Goal: Task Accomplishment & Management: Manage account settings

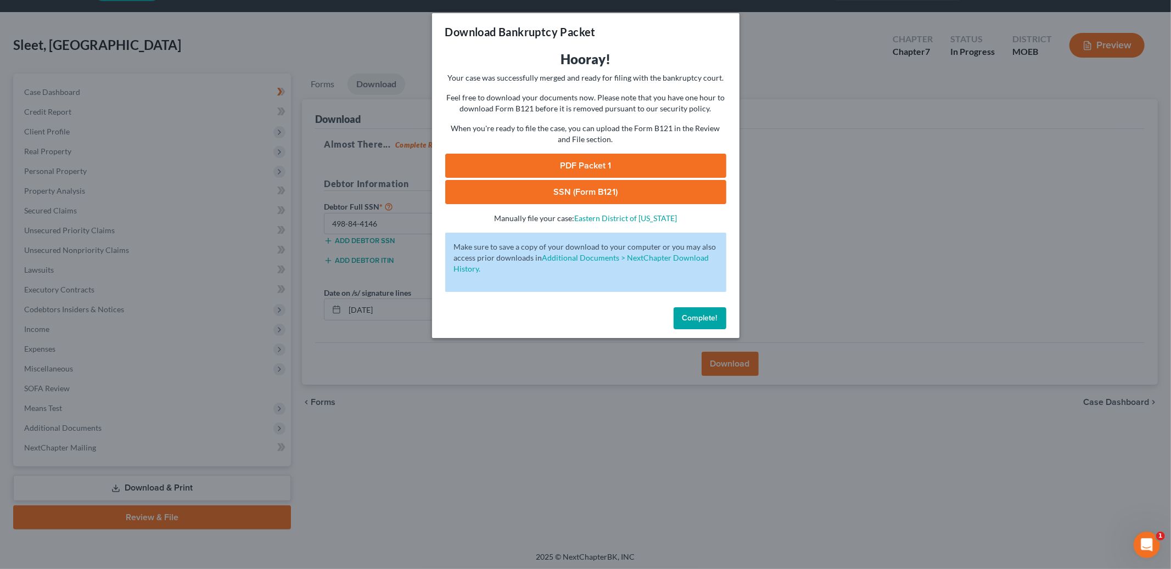
drag, startPoint x: 691, startPoint y: 323, endPoint x: 697, endPoint y: 314, distance: 11.6
click at [697, 314] on button "Complete!" at bounding box center [700, 319] width 53 height 22
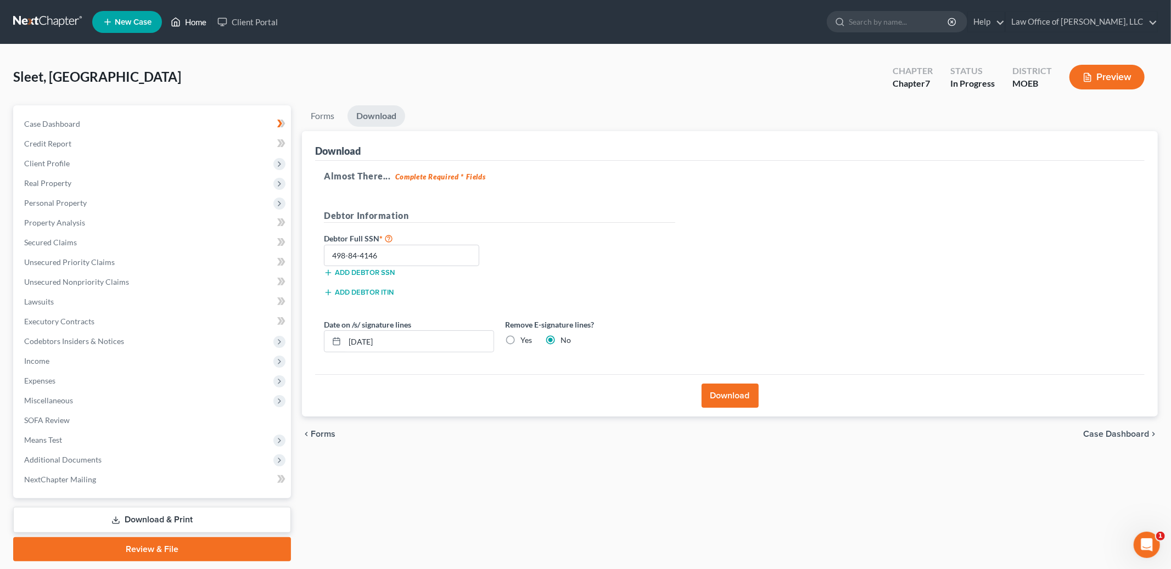
click at [188, 23] on link "Home" at bounding box center [188, 22] width 47 height 20
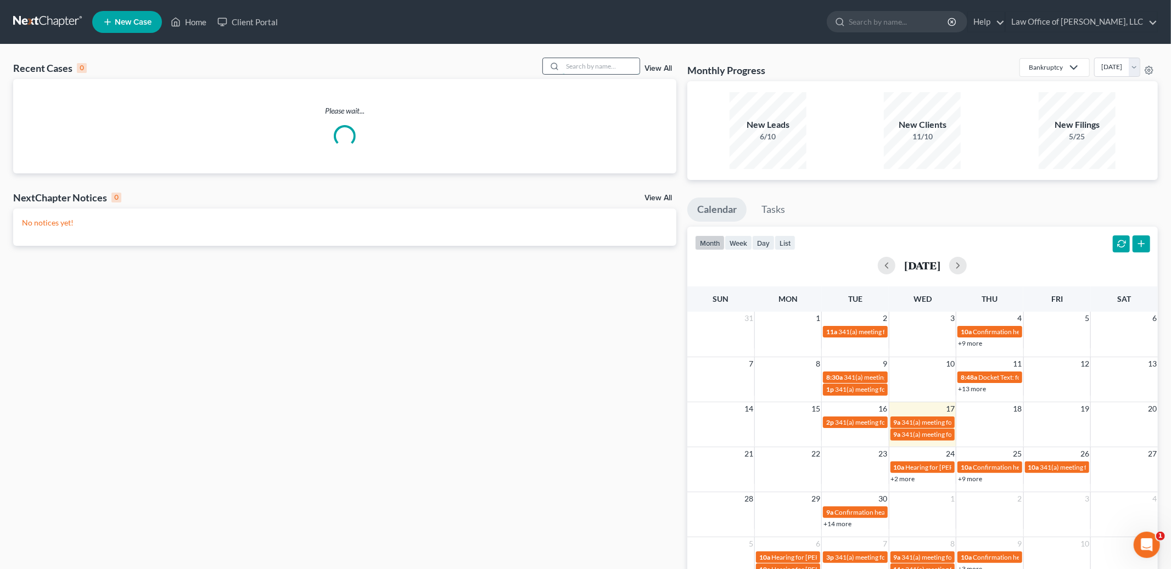
click at [610, 65] on input "search" at bounding box center [601, 66] width 77 height 16
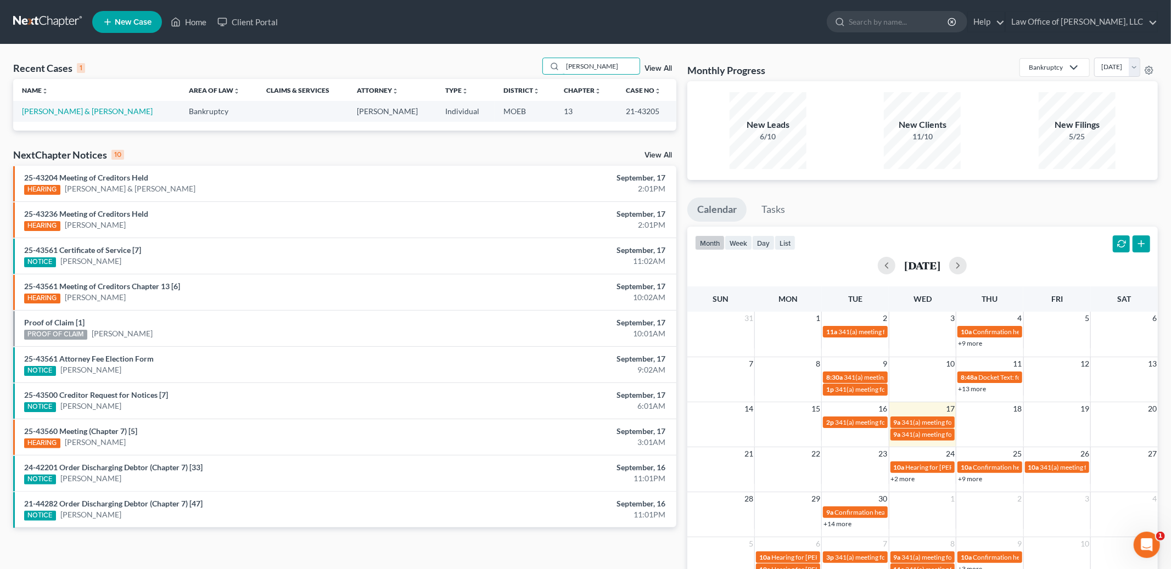
type input "[PERSON_NAME]"
drag, startPoint x: 83, startPoint y: 116, endPoint x: 83, endPoint y: 109, distance: 7.7
click at [83, 115] on td "[PERSON_NAME] & [PERSON_NAME]" at bounding box center [96, 111] width 167 height 20
click at [83, 109] on link "[PERSON_NAME] & [PERSON_NAME]" at bounding box center [87, 111] width 131 height 9
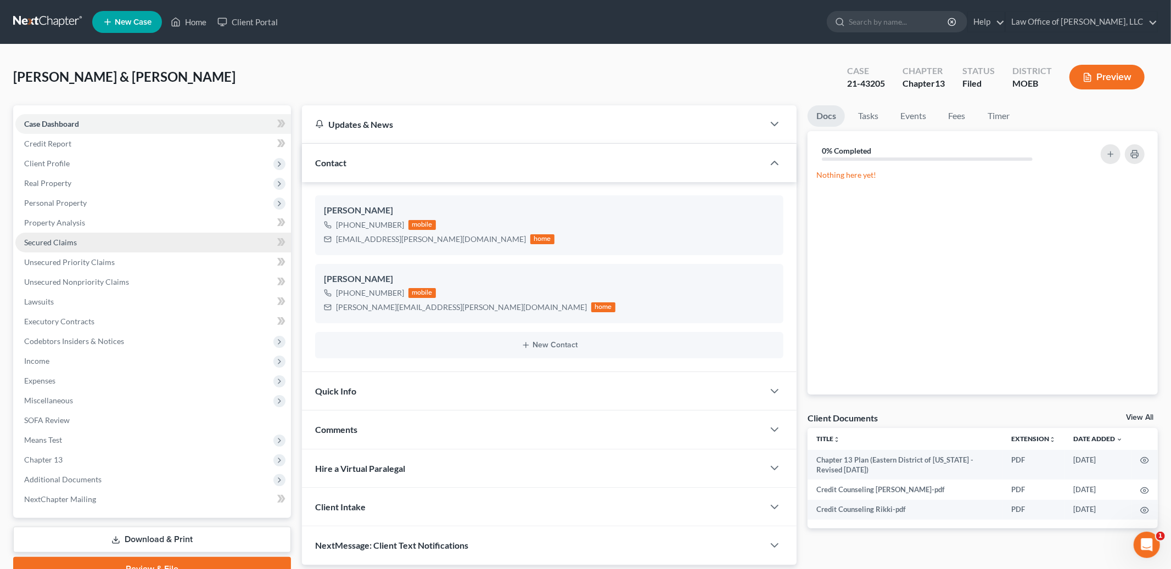
scroll to position [52, 0]
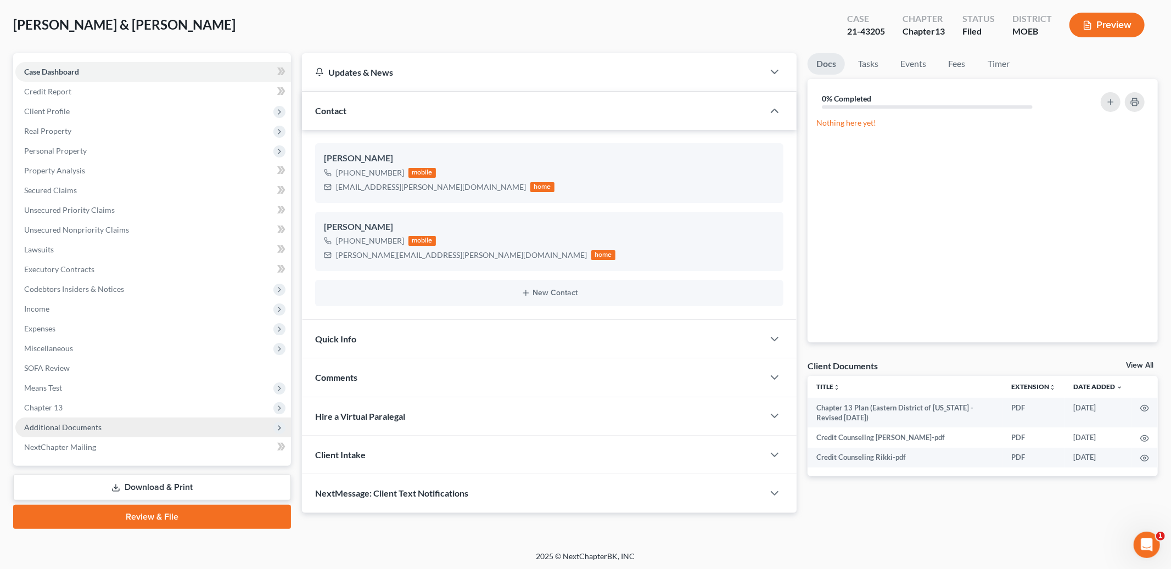
click at [116, 429] on span "Additional Documents" at bounding box center [153, 428] width 276 height 20
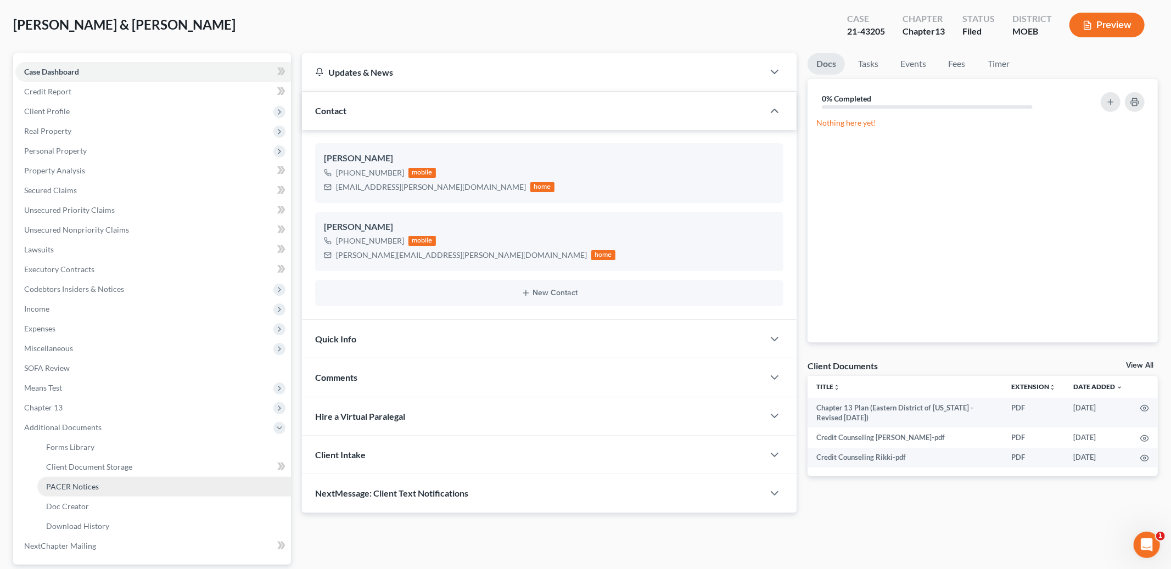
click at [114, 486] on link "PACER Notices" at bounding box center [164, 487] width 254 height 20
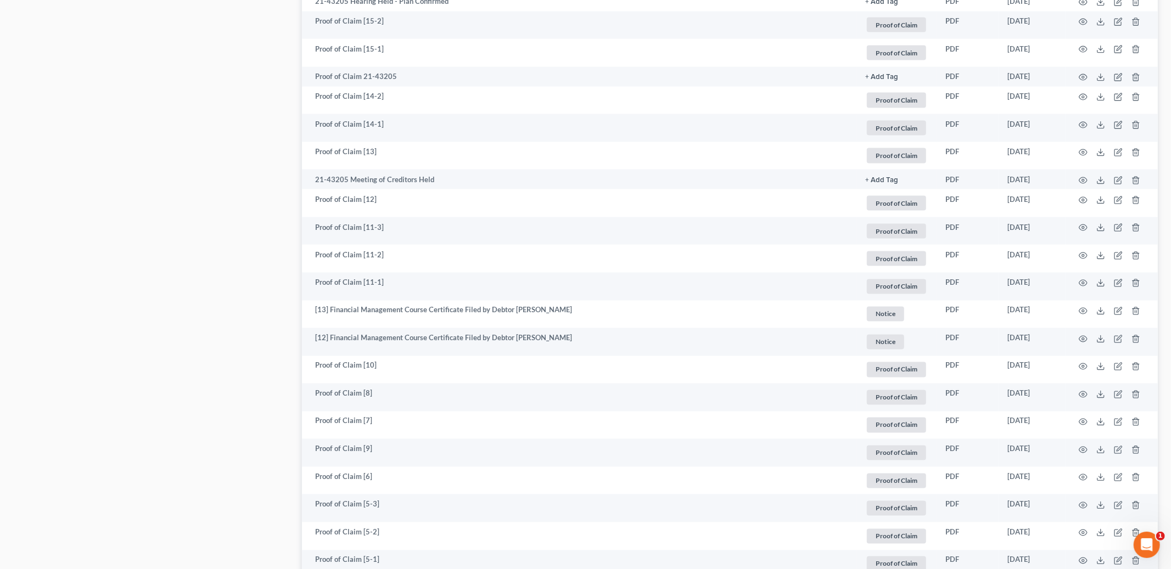
scroll to position [1500, 0]
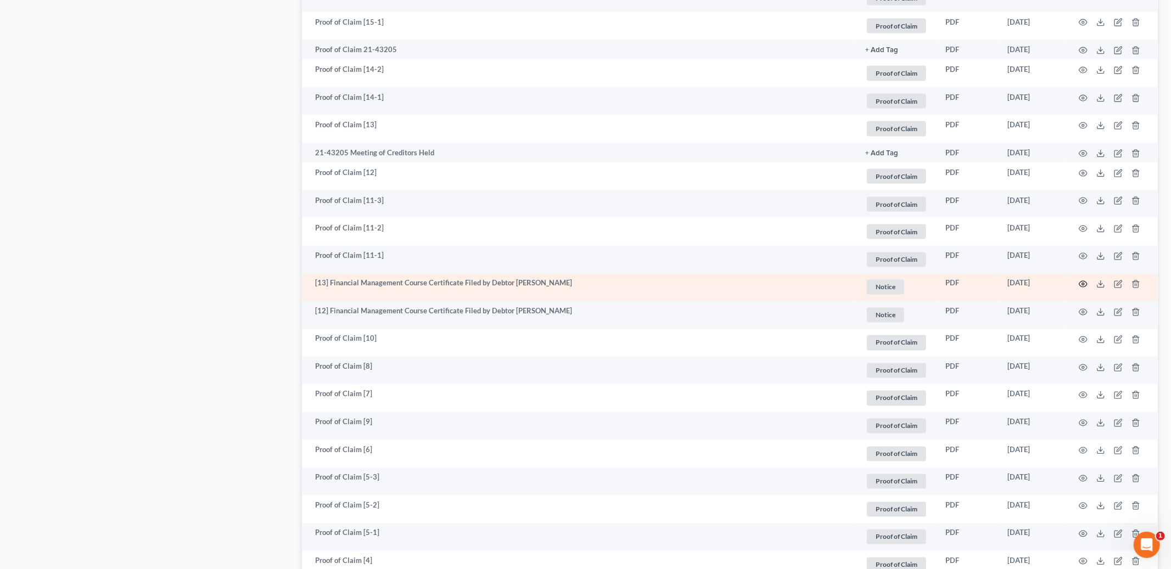
click at [1083, 284] on icon "button" at bounding box center [1083, 284] width 9 height 9
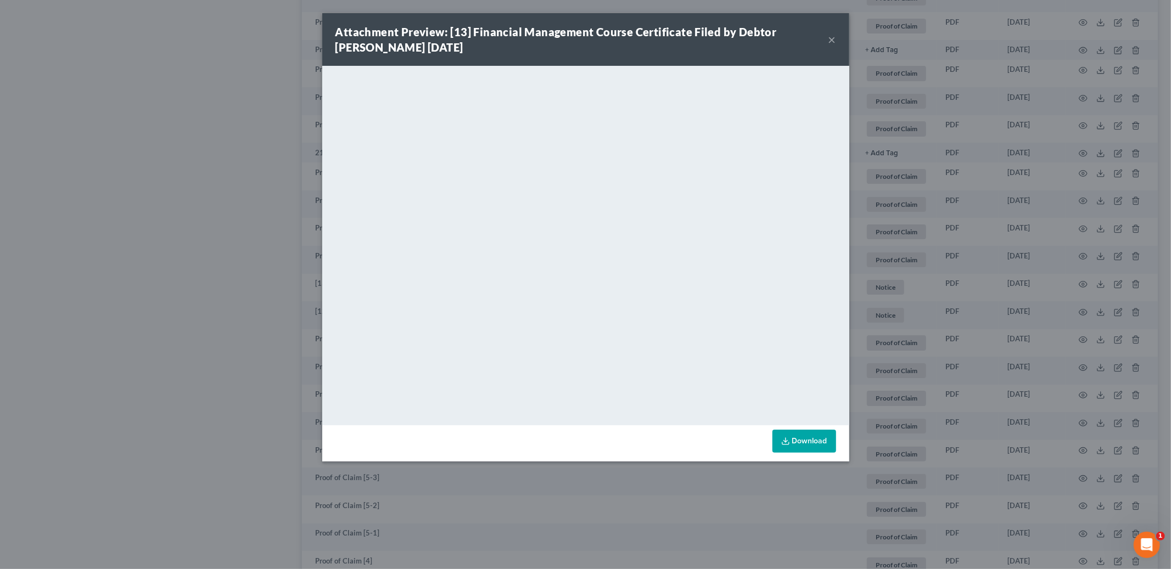
click at [831, 36] on button "×" at bounding box center [833, 39] width 8 height 13
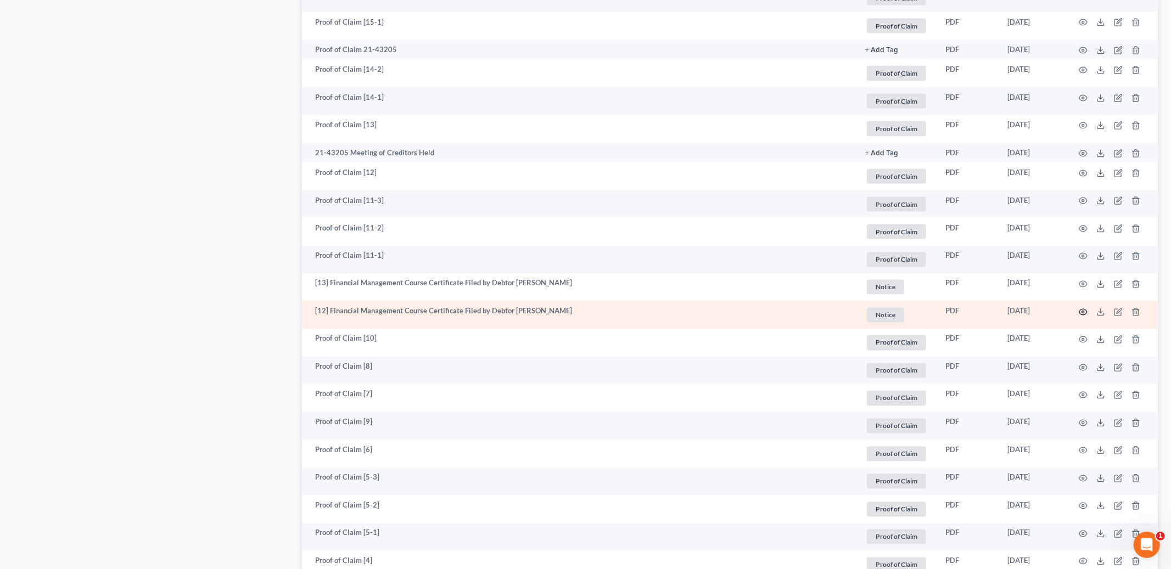
click at [1085, 308] on icon "button" at bounding box center [1083, 312] width 9 height 9
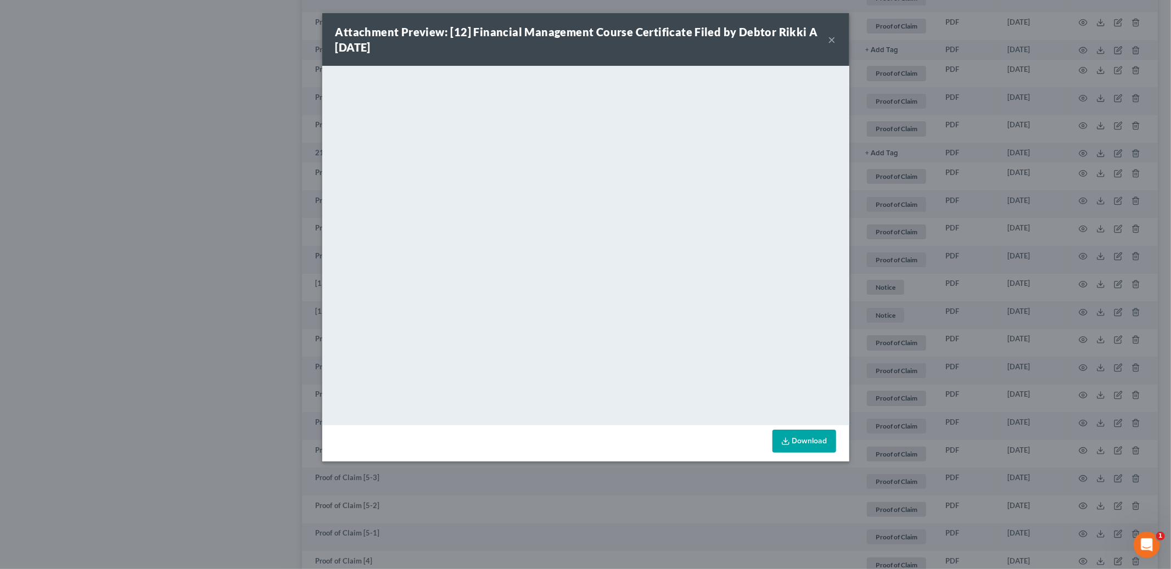
click at [832, 37] on button "×" at bounding box center [833, 39] width 8 height 13
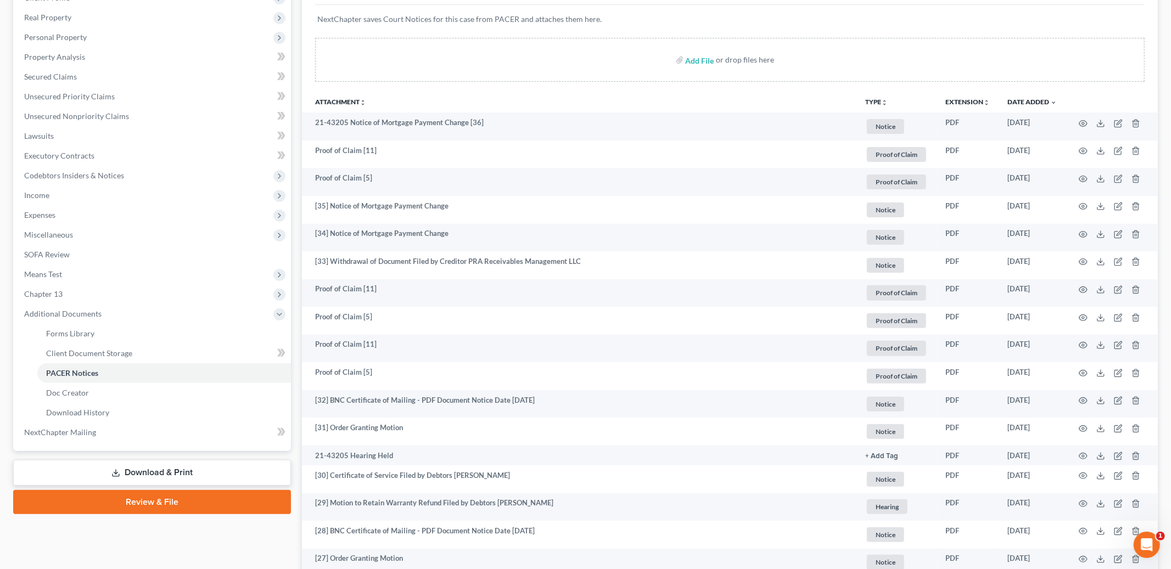
scroll to position [0, 0]
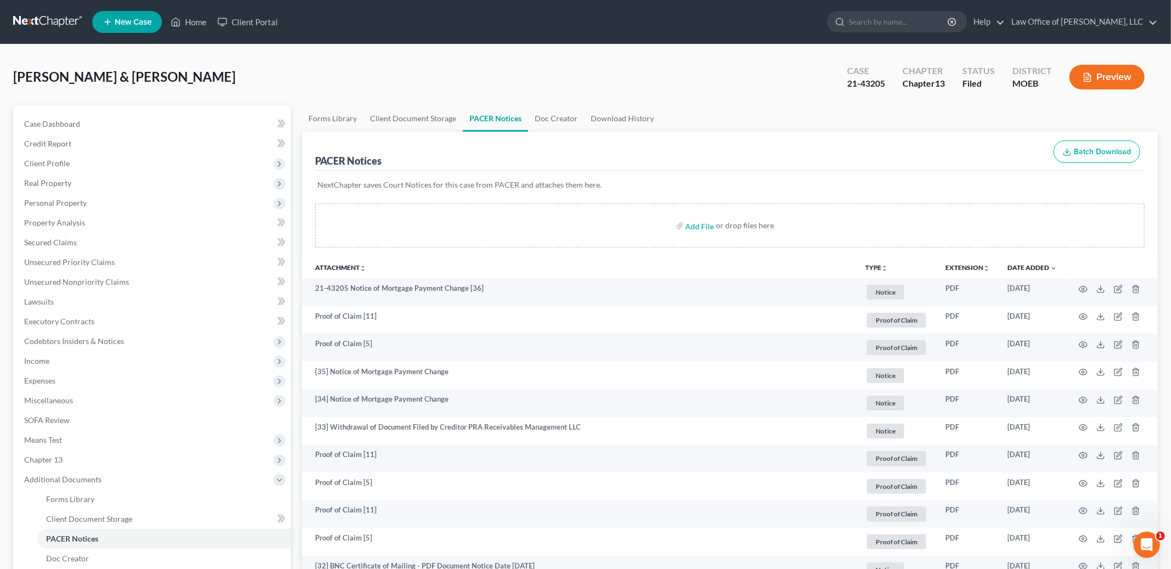
click at [192, 32] on ul "New Case Home Client Portal - No Result - See all results Or Press Enter... Hel…" at bounding box center [625, 22] width 1066 height 29
click at [194, 24] on link "Home" at bounding box center [188, 22] width 47 height 20
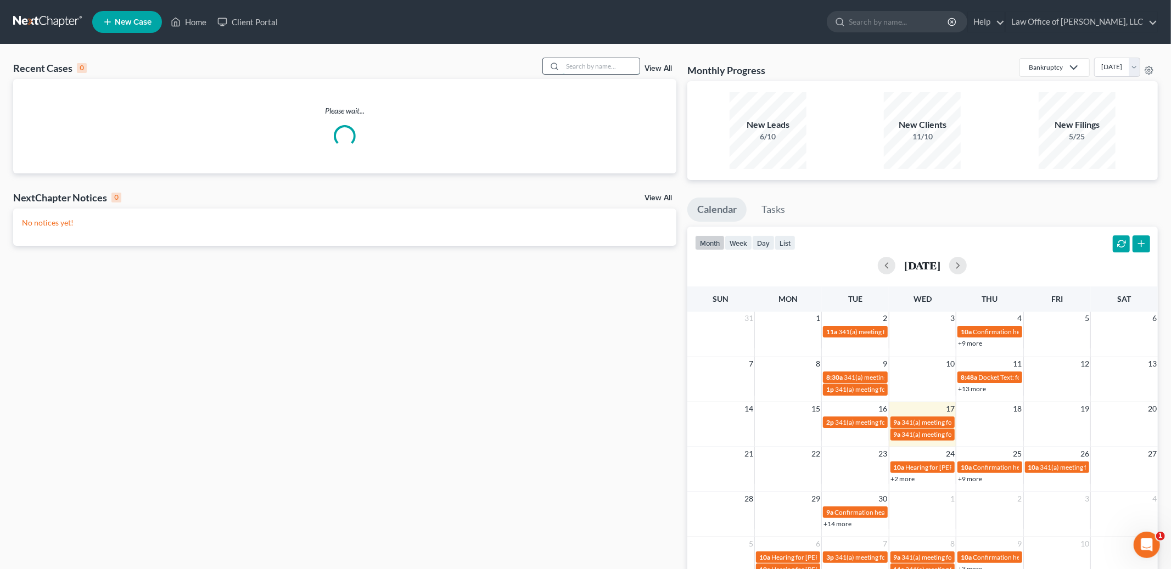
click at [597, 70] on input "search" at bounding box center [601, 66] width 77 height 16
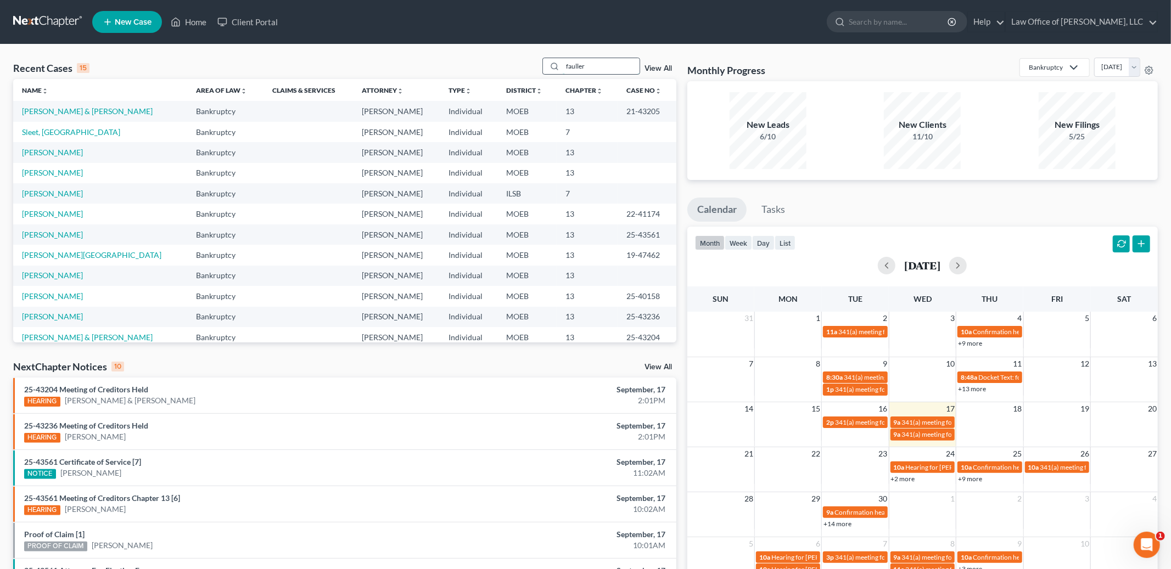
type input "fauller"
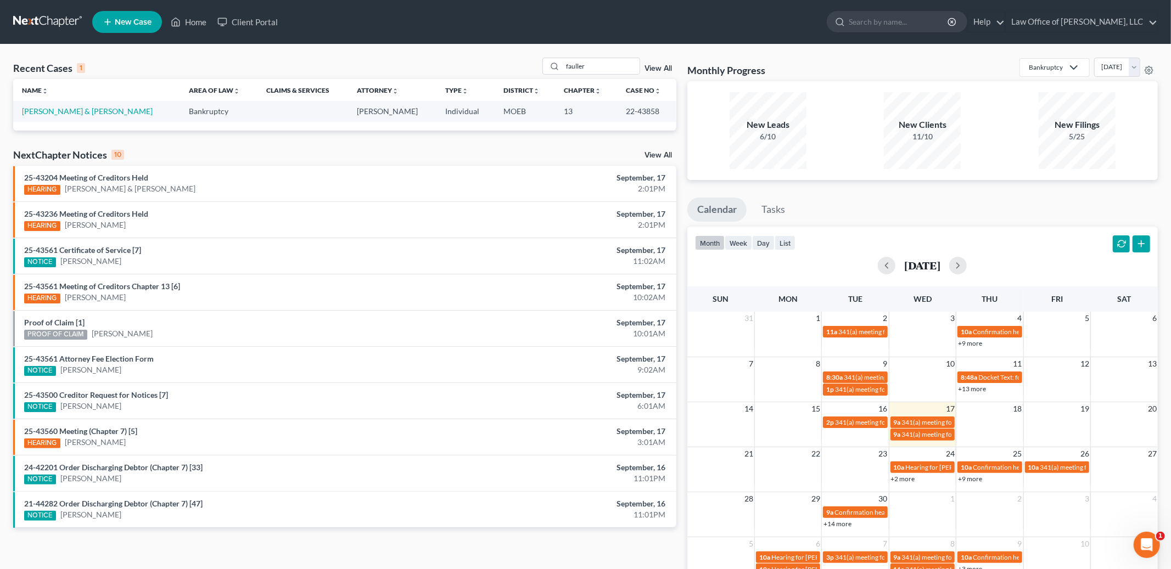
click at [61, 105] on td "[PERSON_NAME] & [PERSON_NAME]" at bounding box center [96, 111] width 167 height 20
click at [63, 114] on link "[PERSON_NAME] & [PERSON_NAME]" at bounding box center [87, 111] width 131 height 9
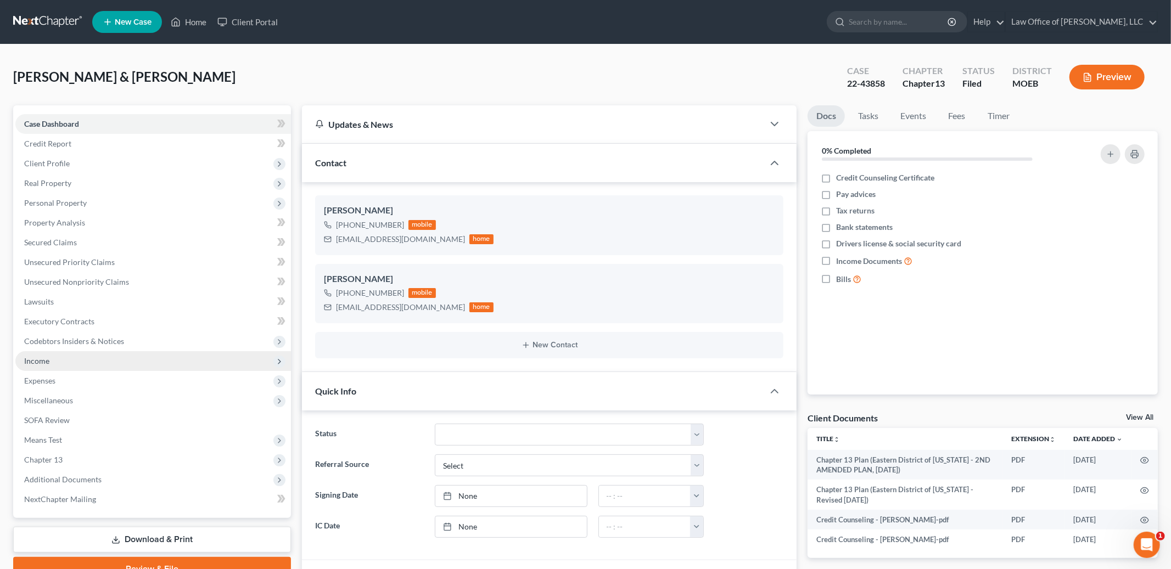
click at [84, 363] on span "Income" at bounding box center [153, 361] width 276 height 20
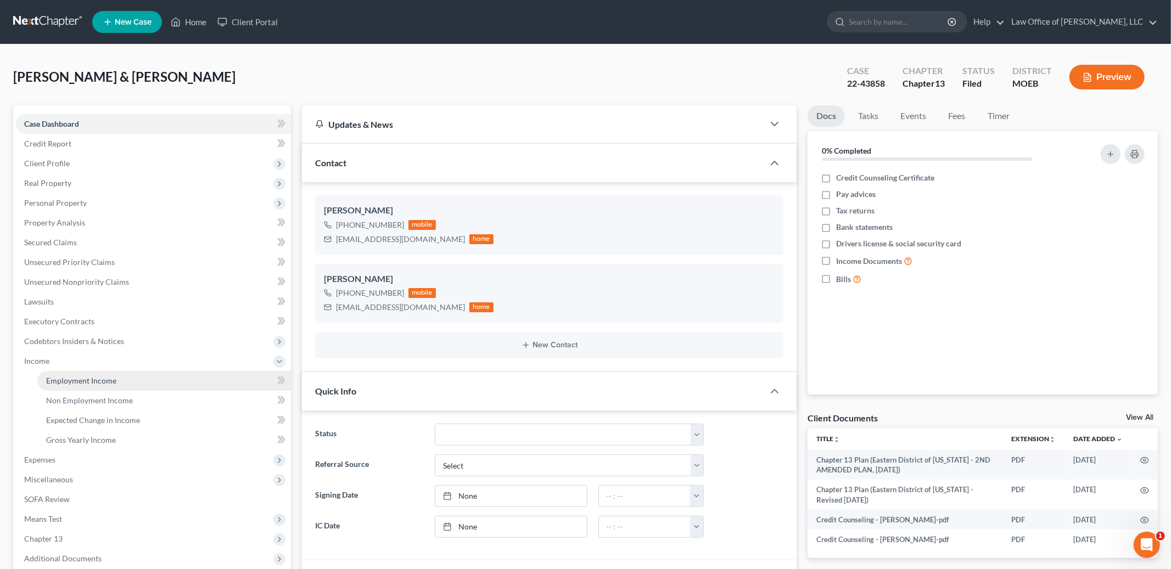
click at [92, 380] on span "Employment Income" at bounding box center [81, 380] width 70 height 9
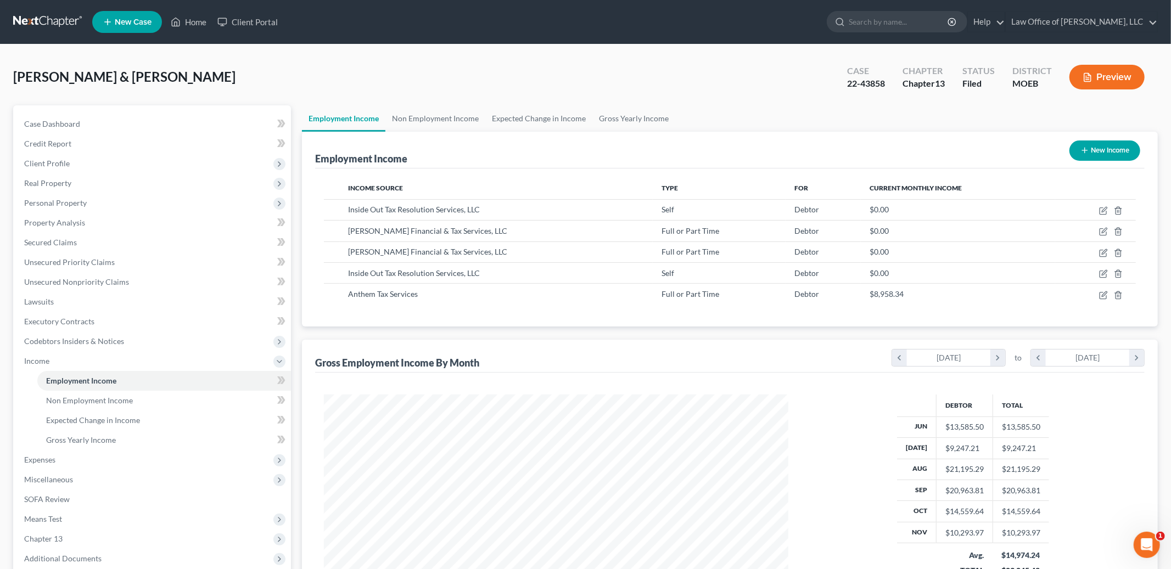
scroll to position [232, 487]
click at [1103, 294] on icon "button" at bounding box center [1104, 294] width 5 height 5
select select "0"
select select "4"
select select "1"
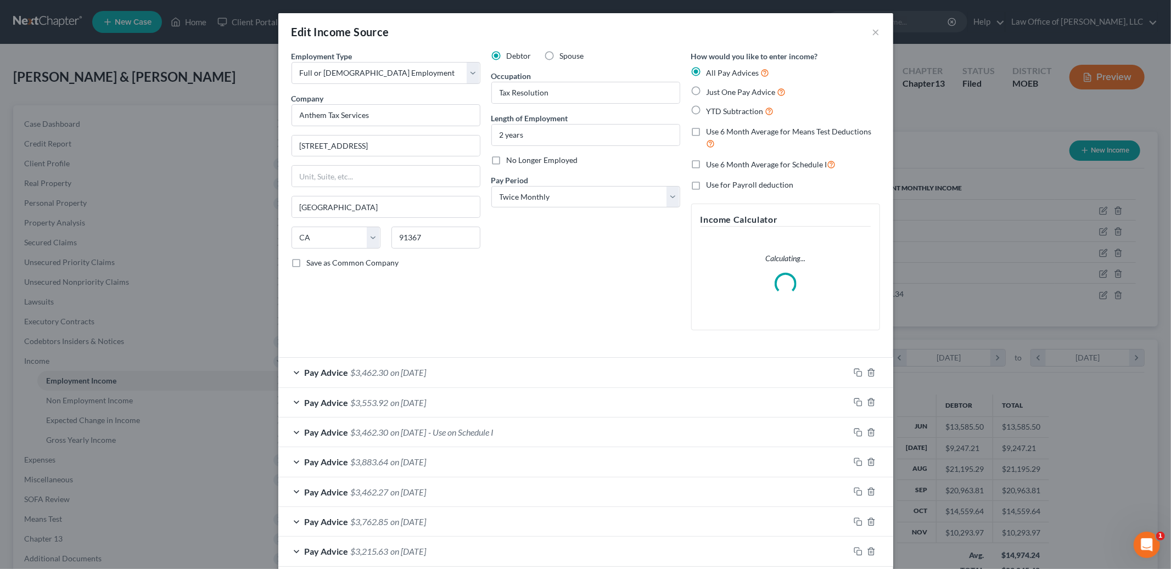
click at [871, 30] on div "Edit Income Source ×" at bounding box center [585, 31] width 615 height 37
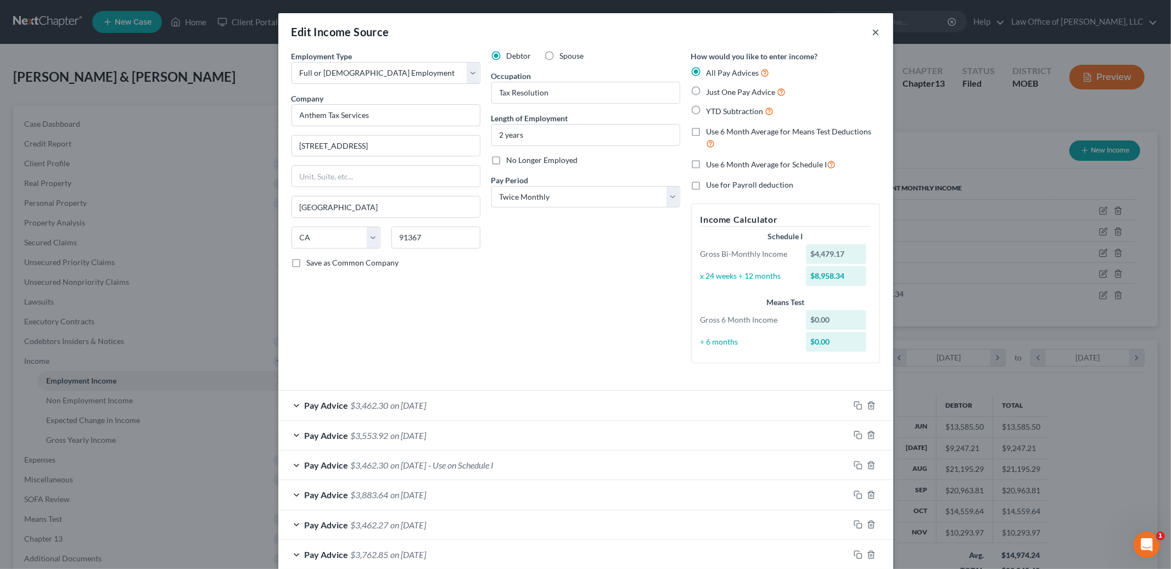
click at [874, 30] on button "×" at bounding box center [877, 31] width 8 height 13
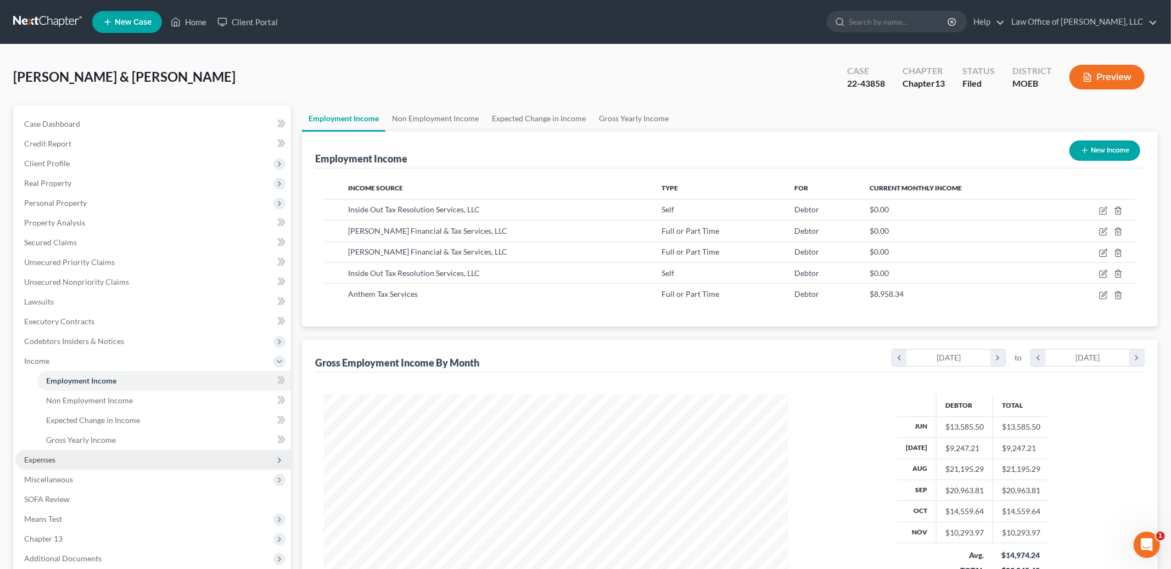
click at [82, 460] on span "Expenses" at bounding box center [153, 460] width 276 height 20
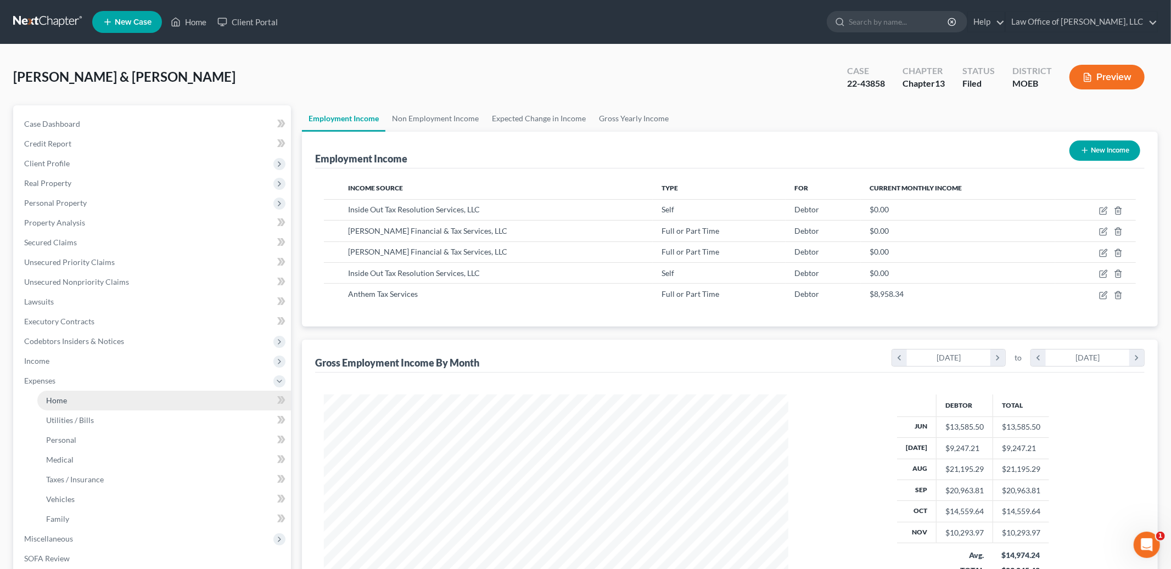
click at [87, 407] on link "Home" at bounding box center [164, 401] width 254 height 20
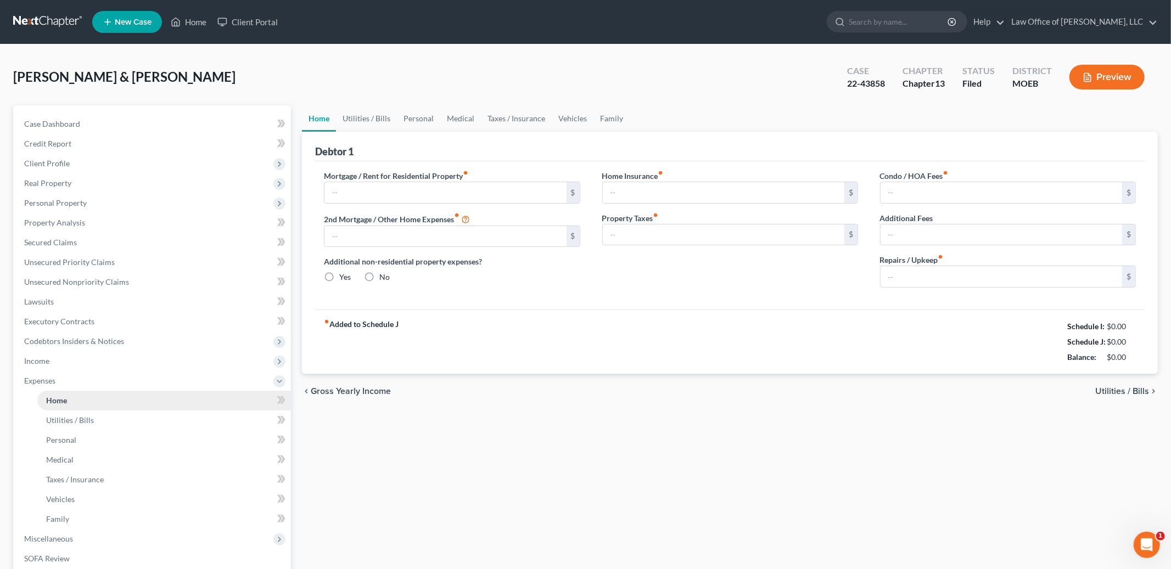
type input "2,385.00"
type input "0.00"
radio input "true"
type input "0.00"
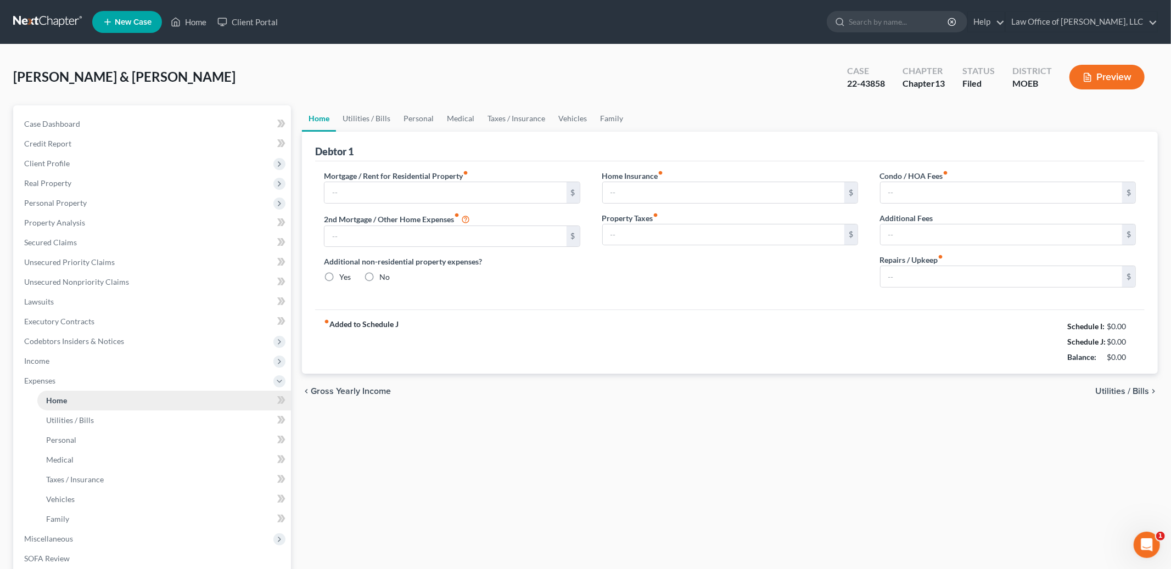
type input "0.00"
type input "150.00"
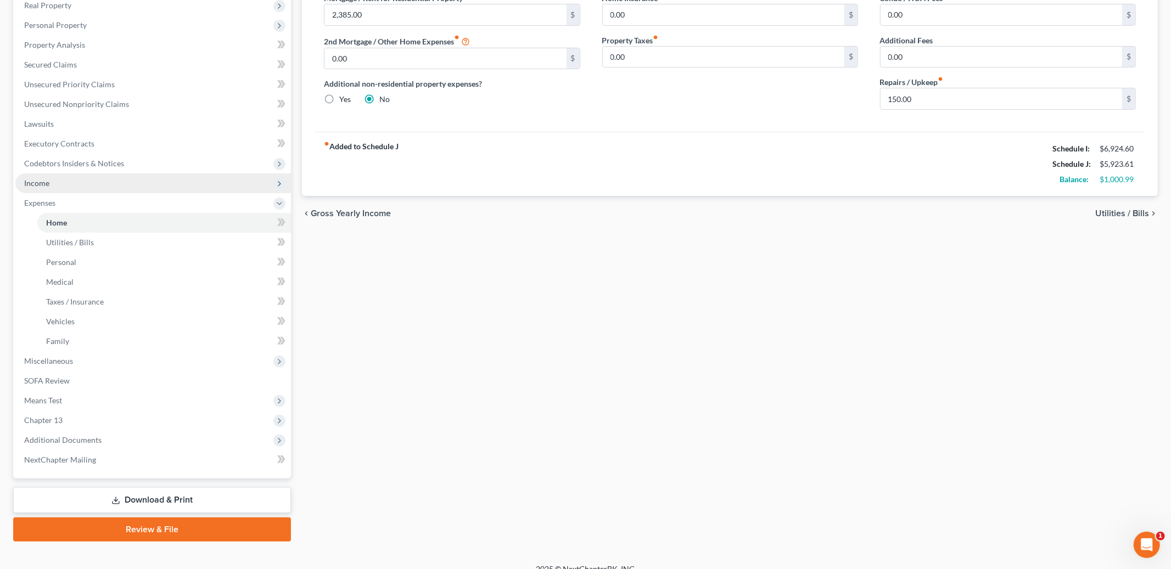
scroll to position [181, 0]
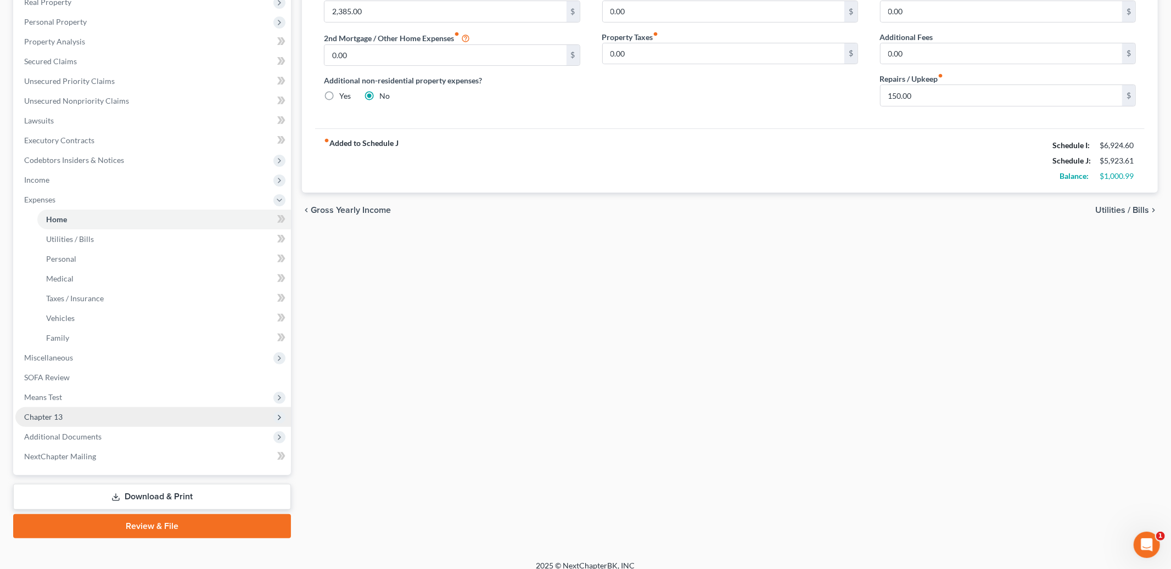
click at [70, 413] on span "Chapter 13" at bounding box center [153, 417] width 276 height 20
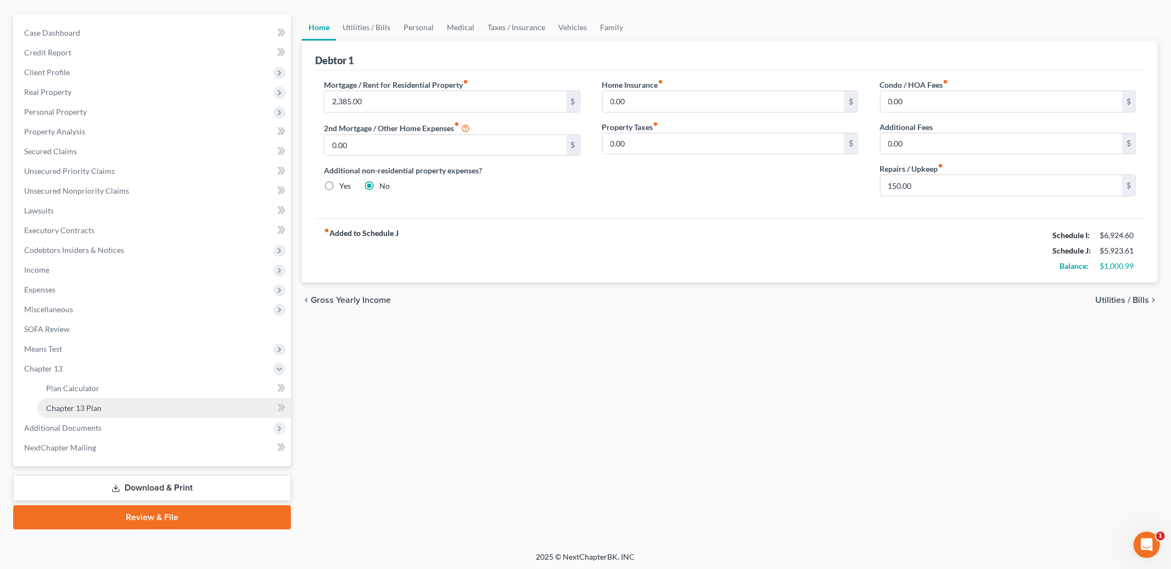
click at [85, 408] on span "Chapter 13 Plan" at bounding box center [73, 408] width 55 height 9
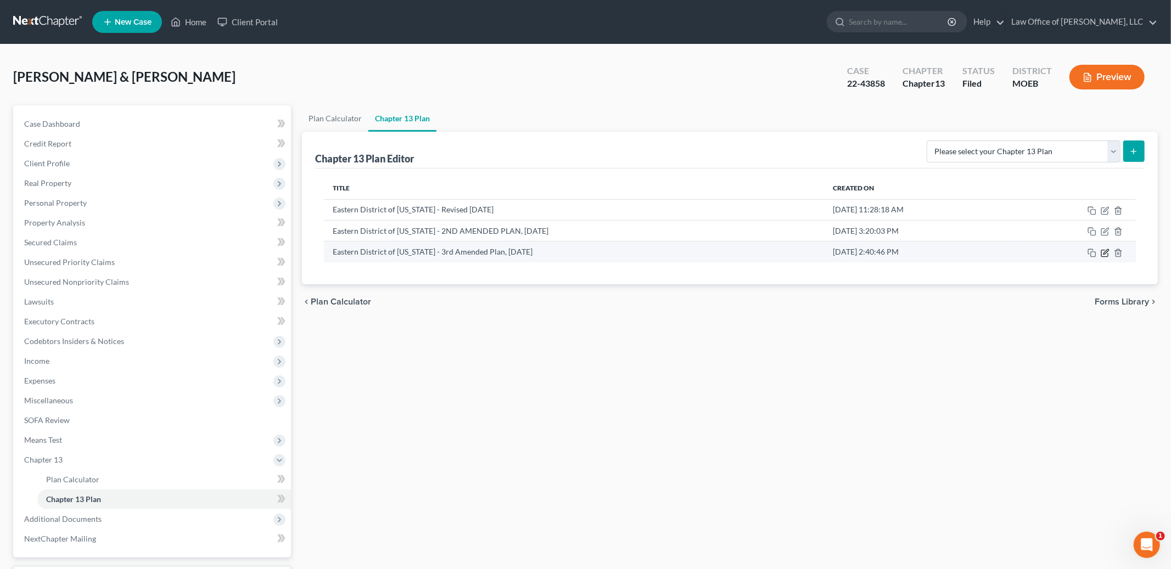
click at [1104, 256] on icon "button" at bounding box center [1105, 253] width 7 height 7
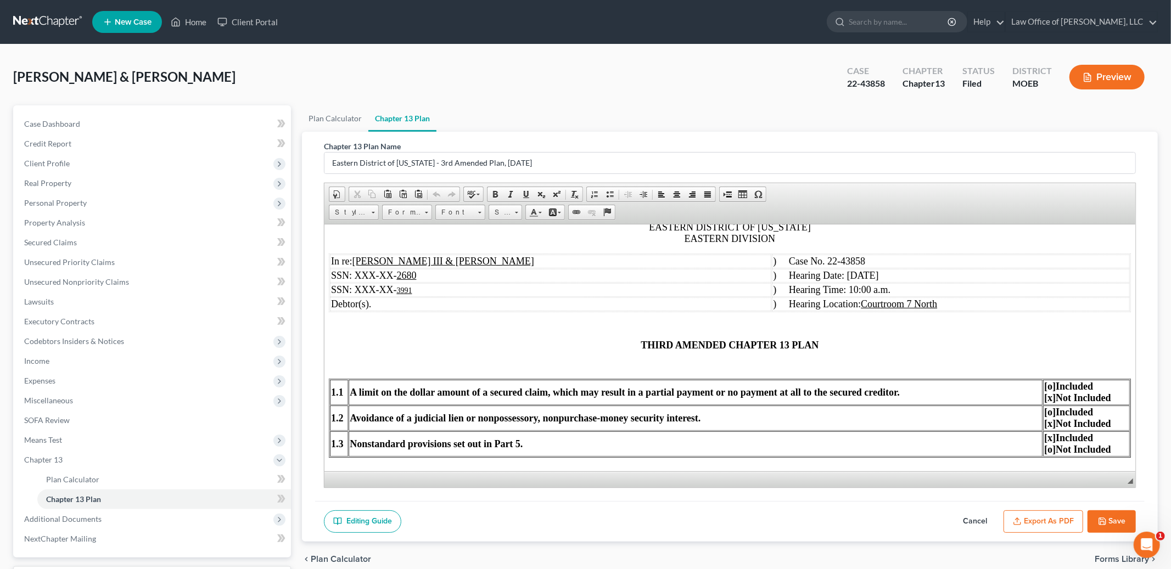
scroll to position [230, 0]
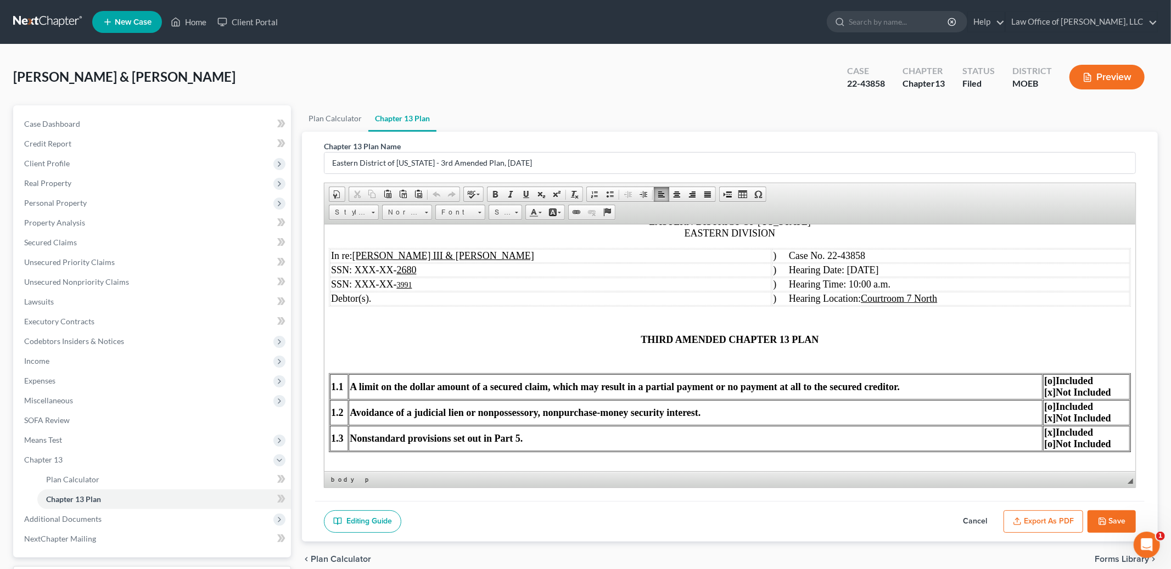
click at [824, 273] on span ") Hearing Date: [DATE]" at bounding box center [825, 269] width 105 height 11
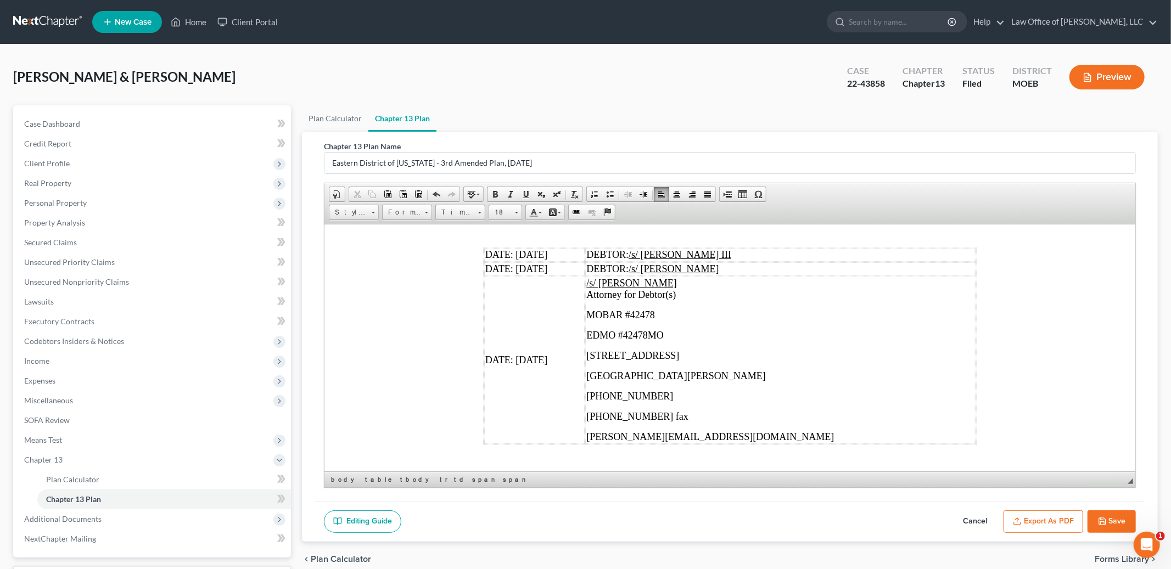
scroll to position [3384, 0]
click at [536, 260] on span "DATE: [DATE]" at bounding box center [516, 254] width 62 height 11
click at [537, 273] on span "DATE: [DATE]" at bounding box center [516, 268] width 62 height 11
drag, startPoint x: 535, startPoint y: 363, endPoint x: 552, endPoint y: 363, distance: 17.0
click at [541, 363] on span "DATE: [DATE]" at bounding box center [516, 359] width 62 height 11
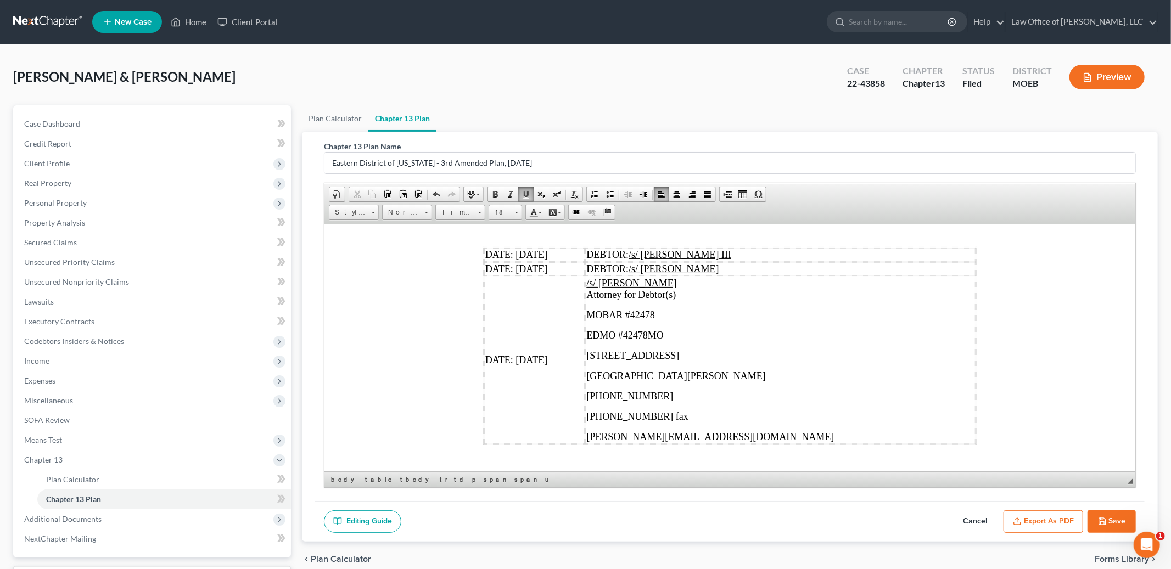
click at [538, 362] on span "DATE: [DATE]" at bounding box center [516, 359] width 62 height 11
click at [1105, 521] on icon "button" at bounding box center [1102, 521] width 9 height 9
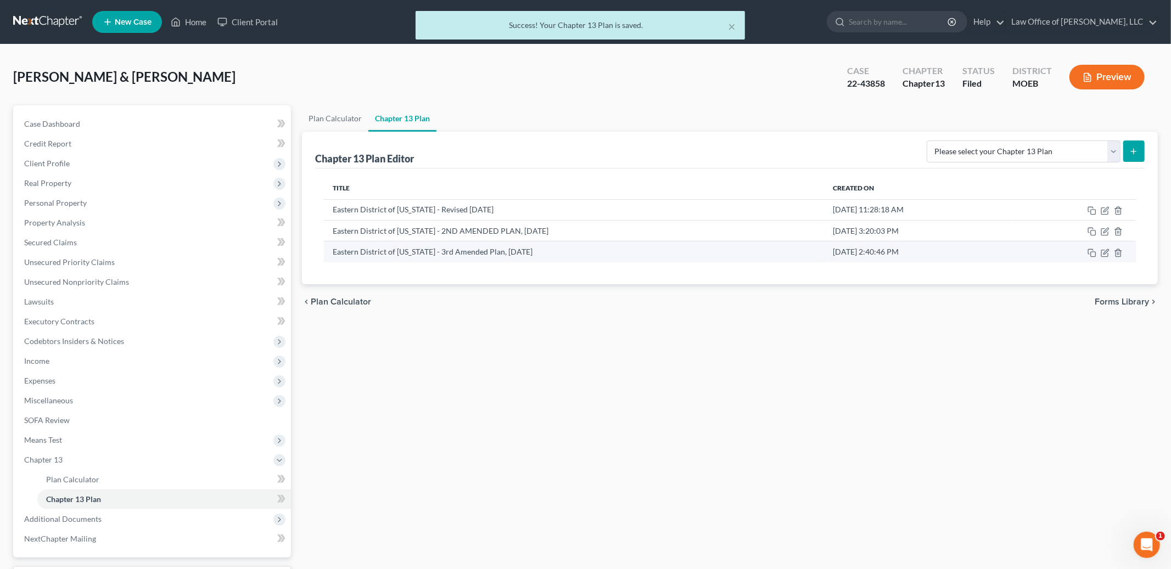
click at [1109, 259] on td at bounding box center [1075, 252] width 122 height 21
click at [1107, 249] on icon "button" at bounding box center [1105, 253] width 9 height 9
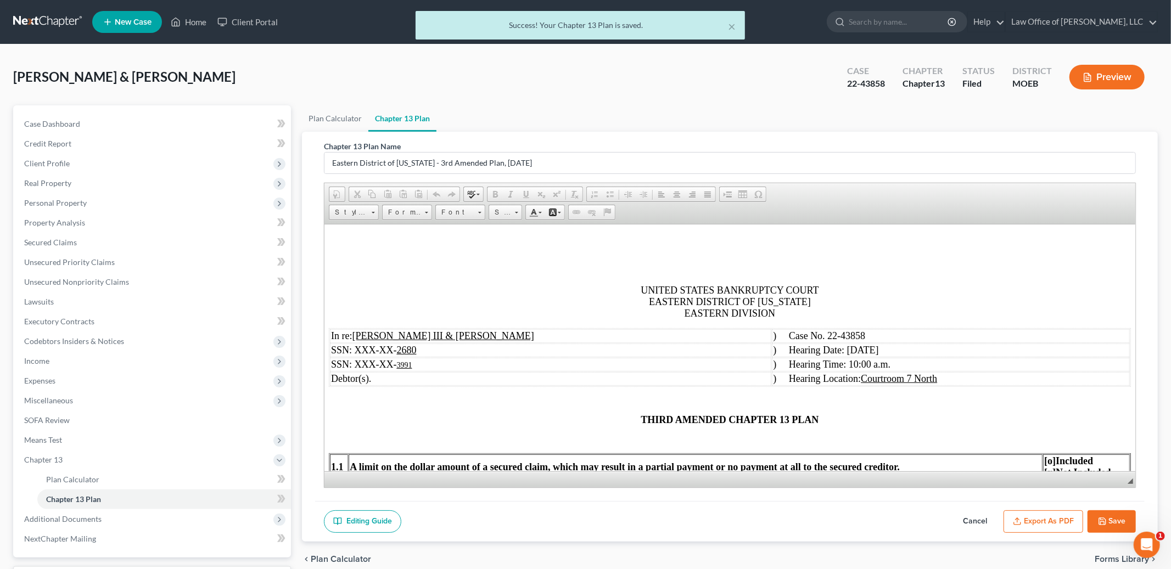
scroll to position [0, 0]
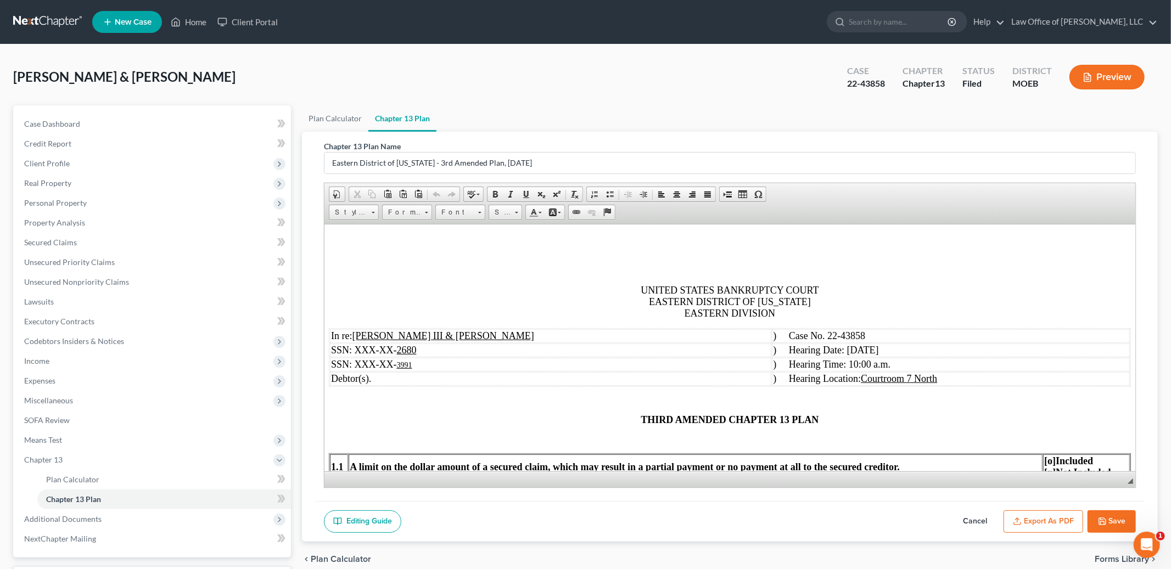
click at [1024, 520] on button "Export as PDF" at bounding box center [1044, 522] width 80 height 23
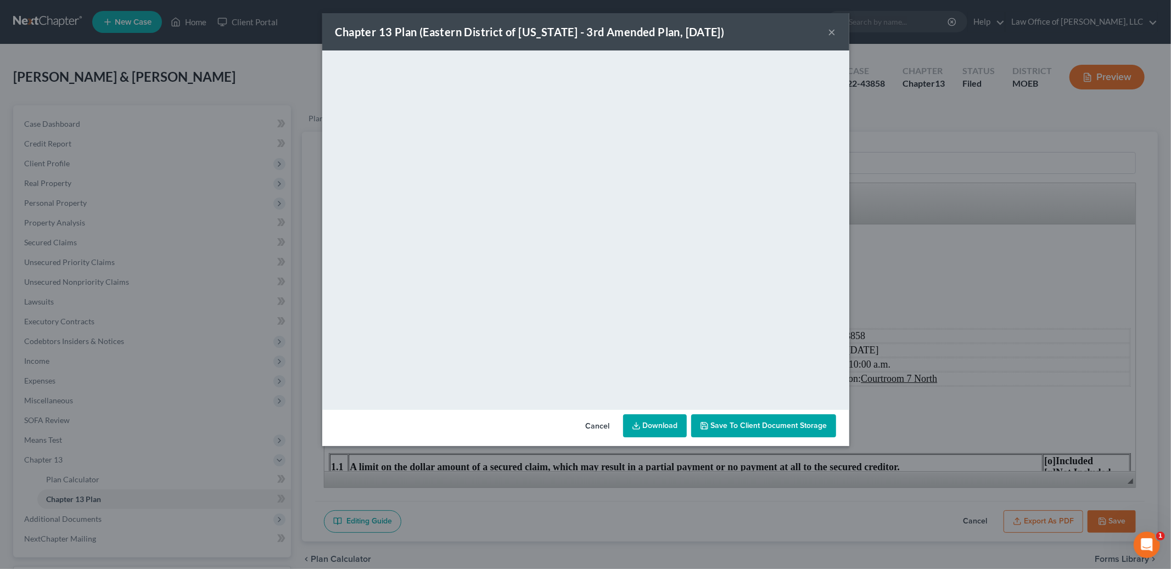
click at [826, 30] on div "Chapter 13 Plan (Eastern District of [US_STATE] - 3rd Amended Plan, [DATE]) ×" at bounding box center [585, 31] width 527 height 37
drag, startPoint x: 838, startPoint y: 30, endPoint x: 828, endPoint y: 29, distance: 9.9
click at [838, 30] on div "Chapter 13 Plan (Eastern District of [US_STATE] - 3rd Amended Plan, [DATE]) ×" at bounding box center [585, 31] width 527 height 37
click at [830, 29] on button "×" at bounding box center [833, 31] width 8 height 13
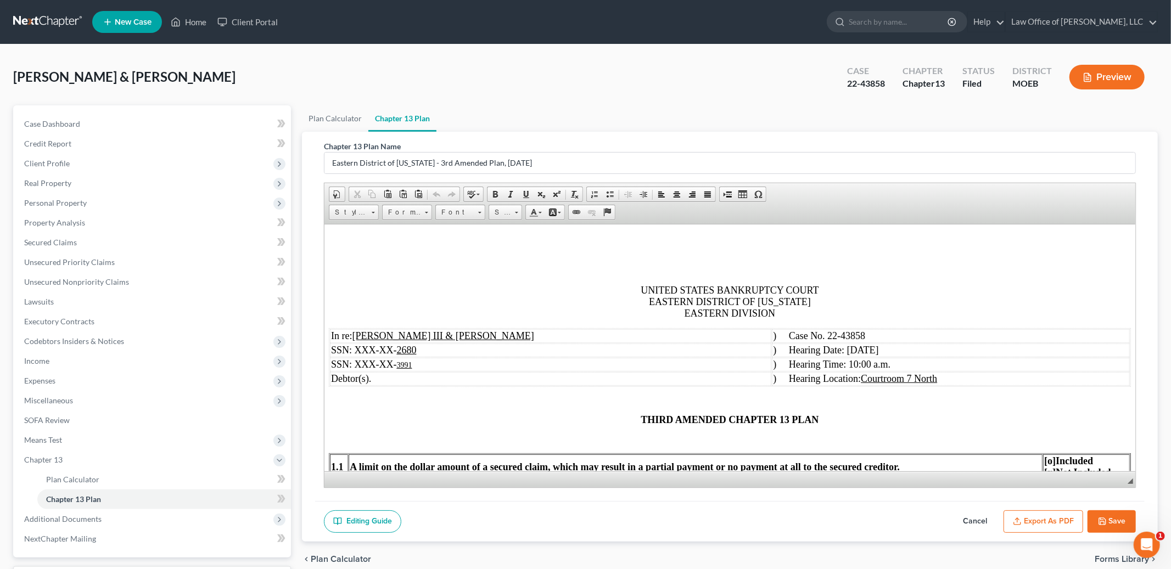
click at [1104, 517] on icon "button" at bounding box center [1102, 521] width 9 height 9
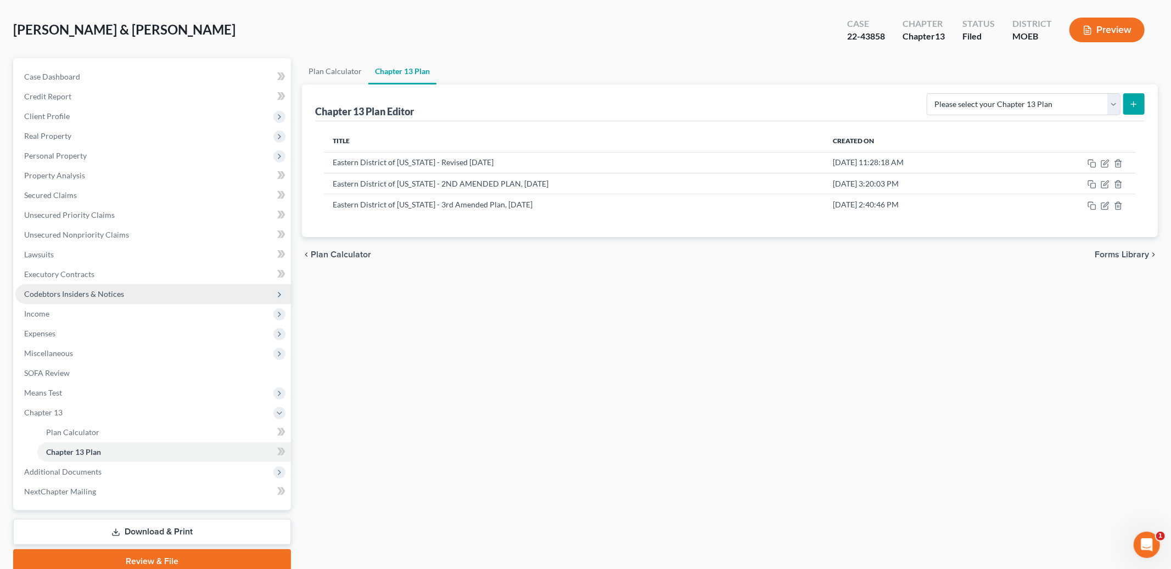
scroll to position [91, 0]
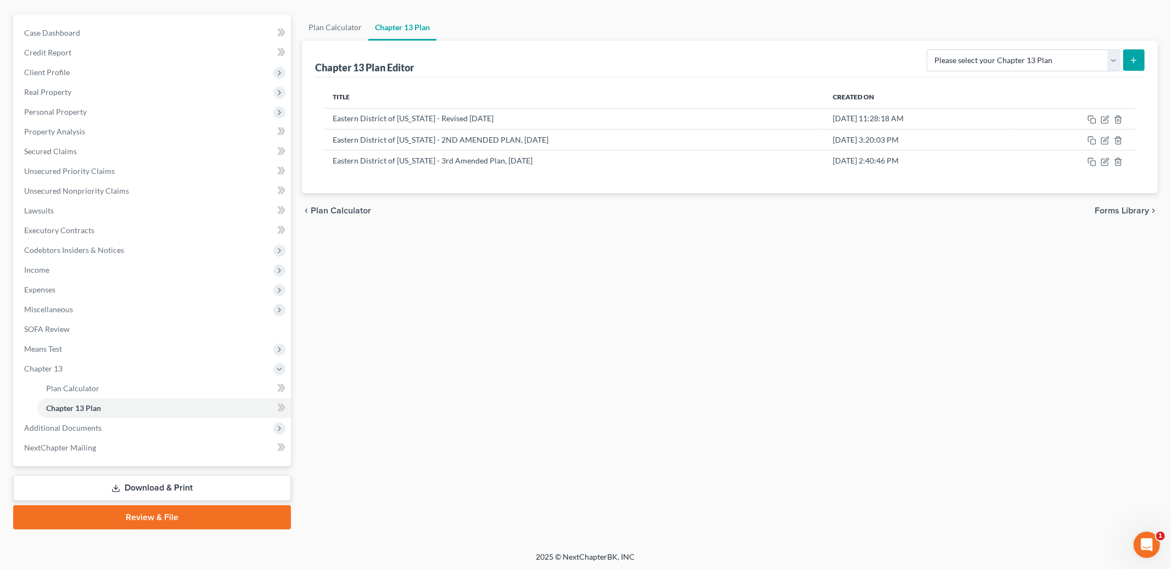
click at [146, 484] on link "Download & Print" at bounding box center [152, 489] width 278 height 26
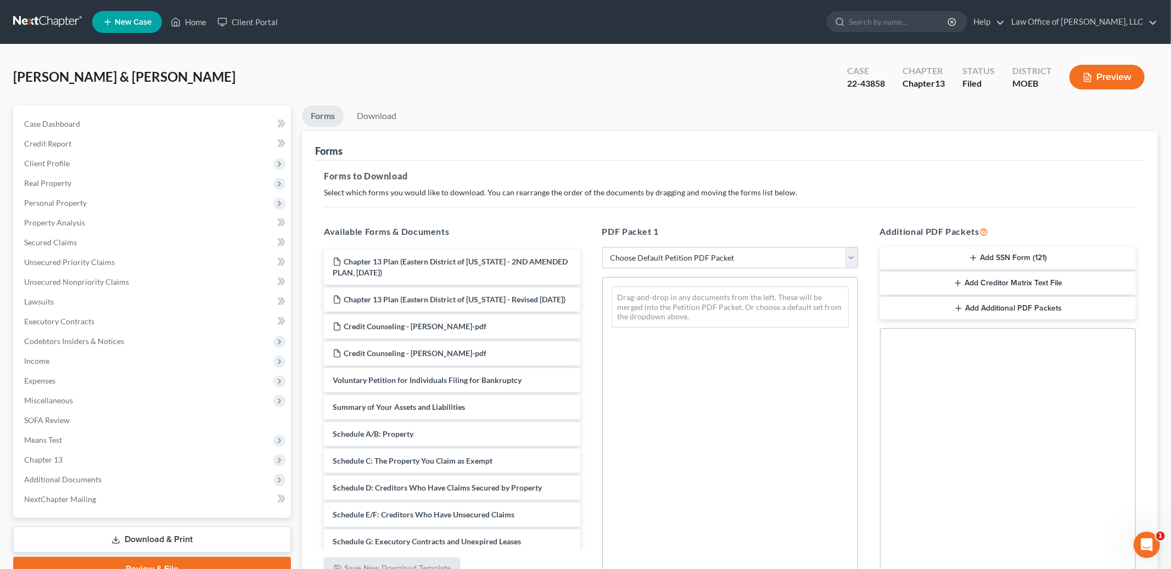
click at [662, 257] on select "Choose Default Petition PDF Packet Complete Bankruptcy Petition (all forms and …" at bounding box center [730, 258] width 256 height 22
select select "2"
click at [602, 247] on select "Choose Default Petition PDF Packet Complete Bankruptcy Petition (all forms and …" at bounding box center [730, 258] width 256 height 22
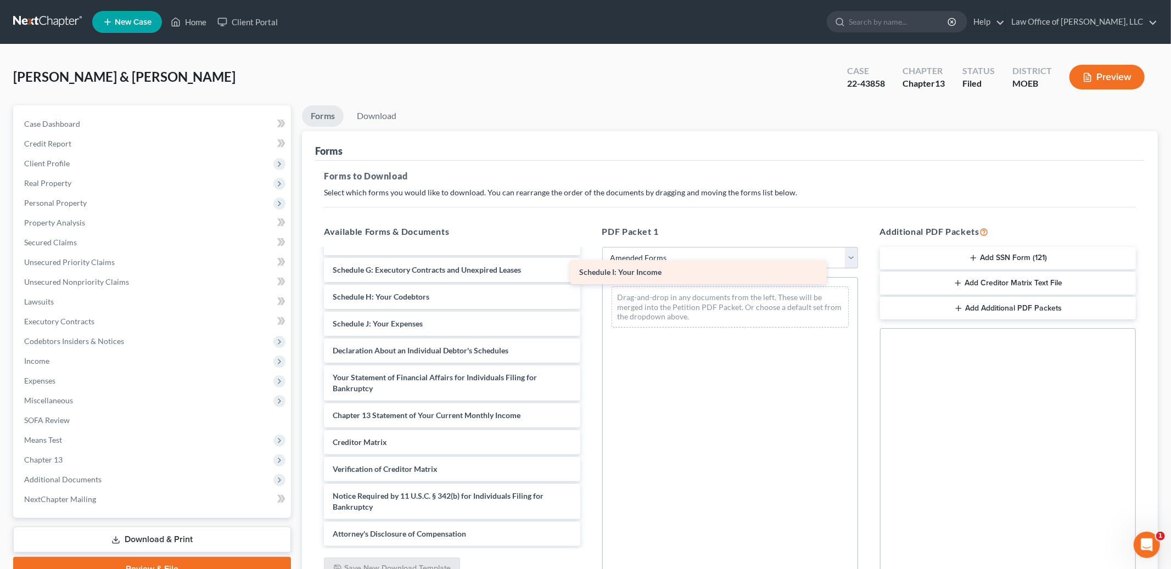
scroll to position [153, 0]
drag, startPoint x: 385, startPoint y: 296, endPoint x: 673, endPoint y: 278, distance: 288.3
click at [589, 278] on div "Schedule I: Your Income Voluntary Petition for Individuals Filing for Bankruptc…" at bounding box center [451, 322] width 273 height 450
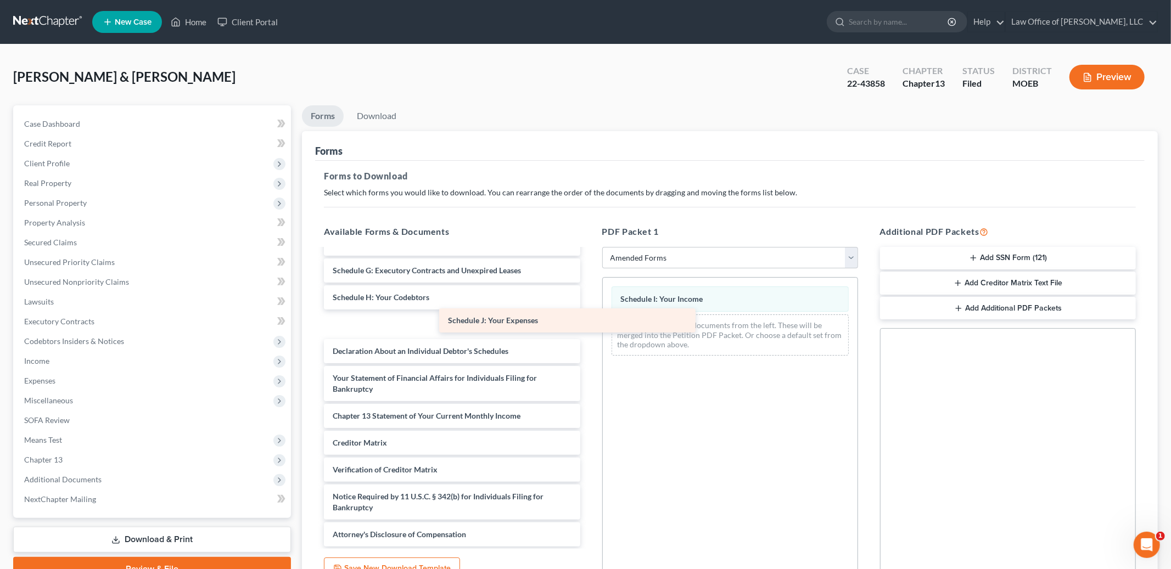
scroll to position [126, 0]
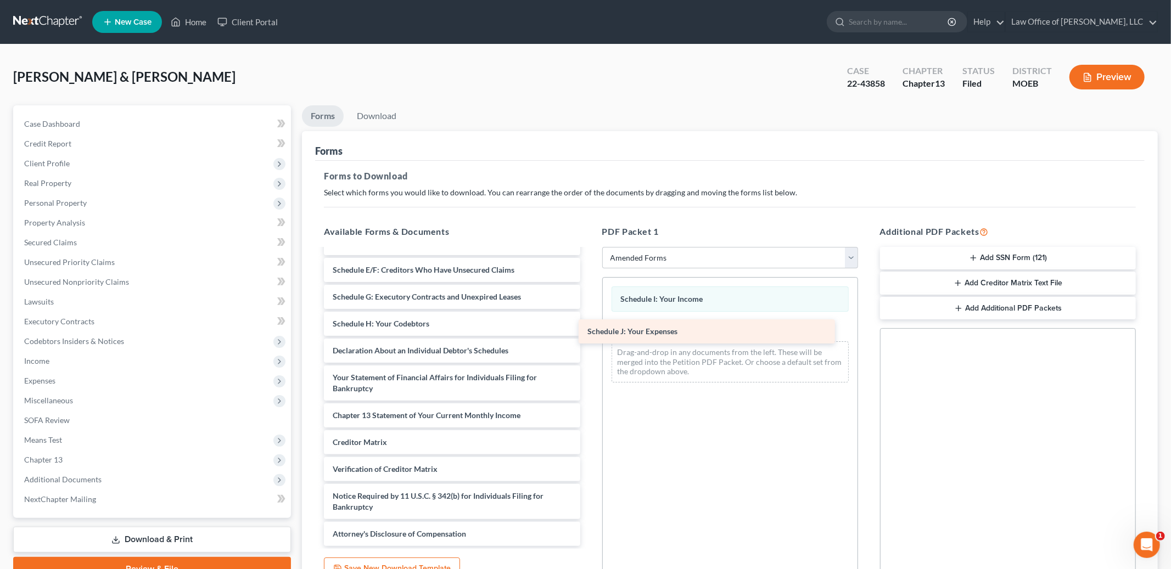
drag, startPoint x: 414, startPoint y: 325, endPoint x: 676, endPoint y: 332, distance: 262.0
click at [589, 332] on div "Schedule J: Your Expenses Voluntary Petition for Individuals Filing for Bankrup…" at bounding box center [451, 335] width 273 height 423
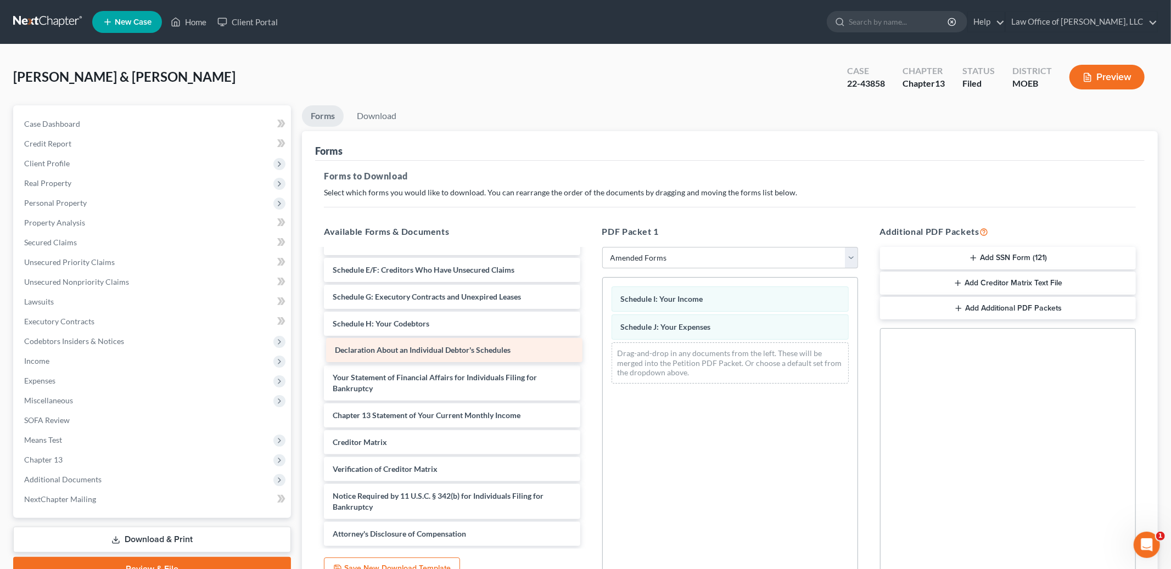
scroll to position [99, 0]
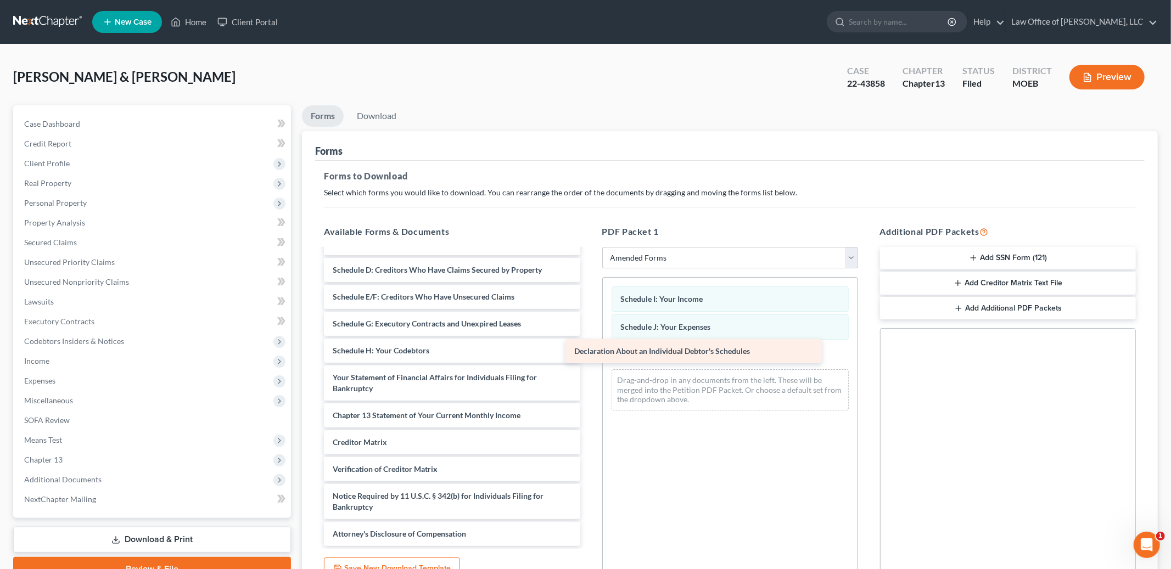
drag, startPoint x: 488, startPoint y: 349, endPoint x: 742, endPoint y: 350, distance: 254.3
click at [589, 350] on div "Declaration About an Individual Debtor's Schedules Voluntary Petition for Indiv…" at bounding box center [451, 348] width 273 height 396
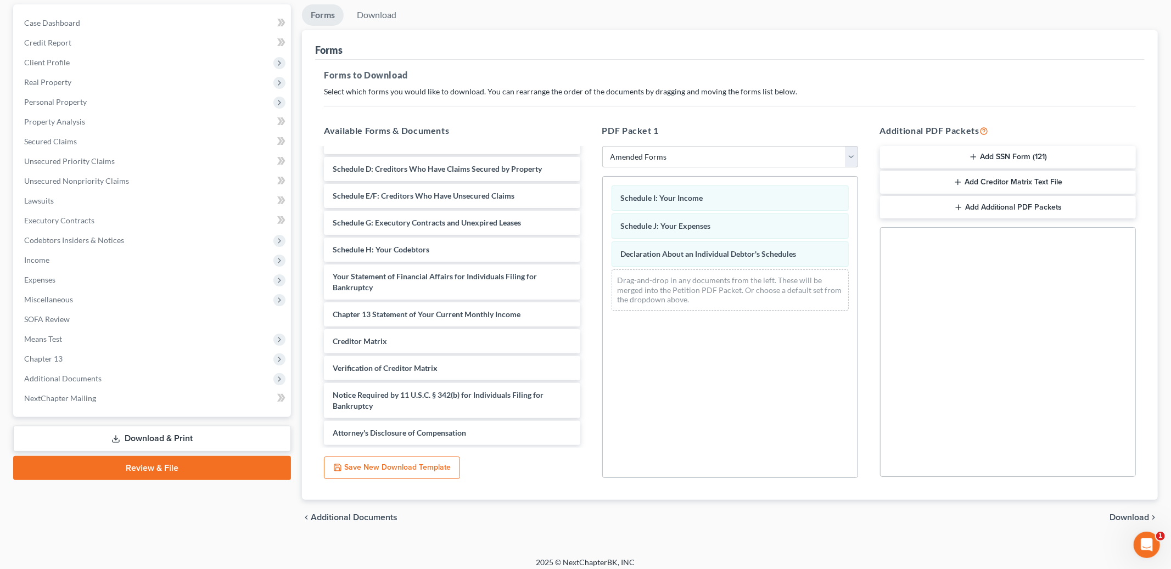
scroll to position [108, 0]
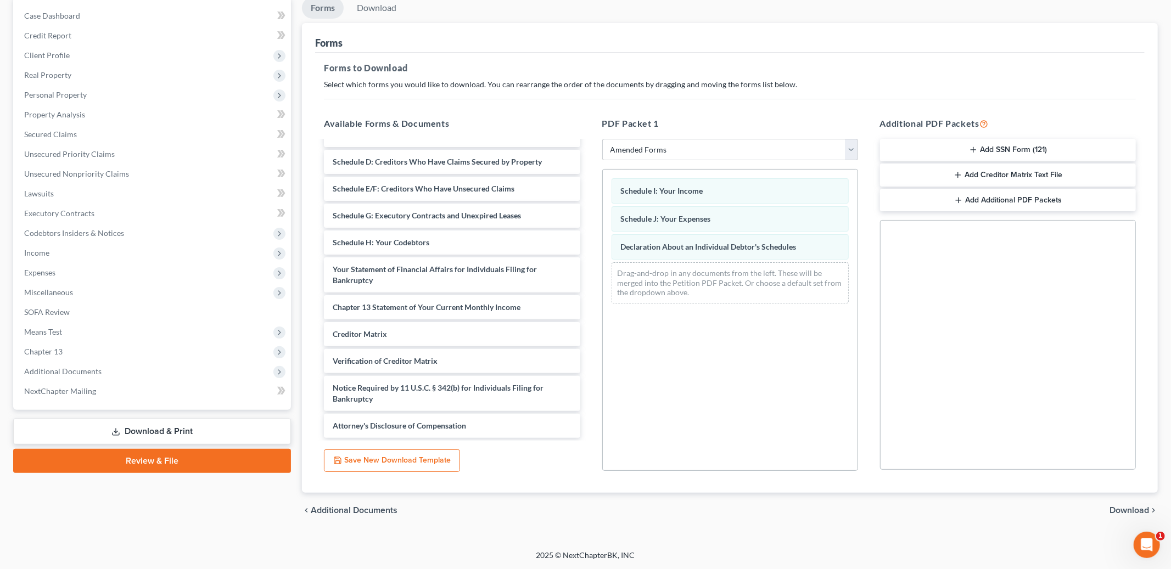
click at [1133, 511] on span "Download" at bounding box center [1130, 510] width 40 height 9
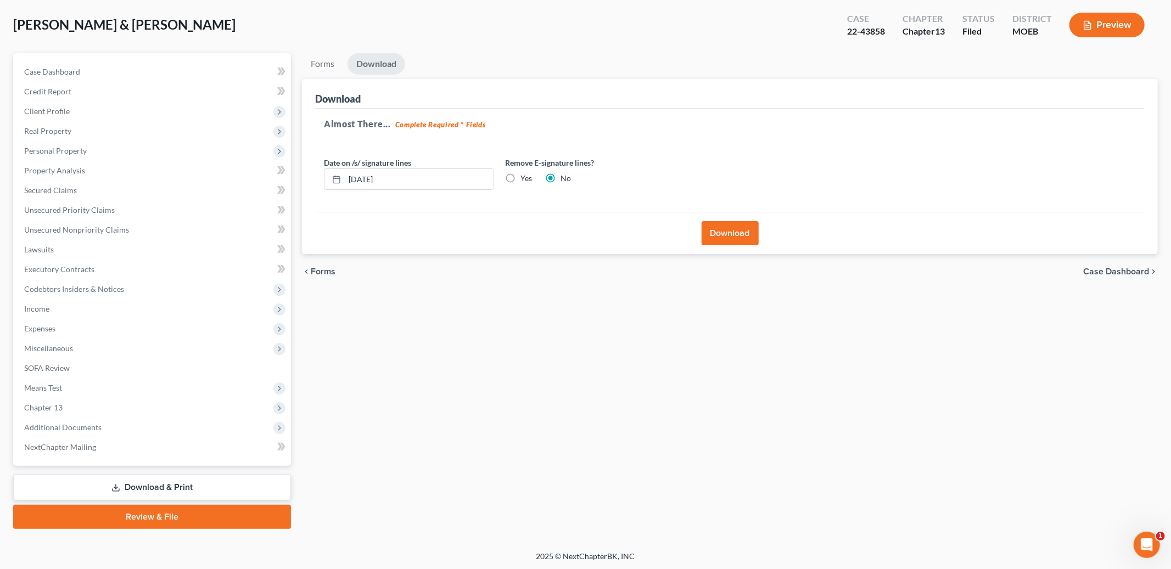
click at [744, 227] on button "Download" at bounding box center [730, 233] width 57 height 24
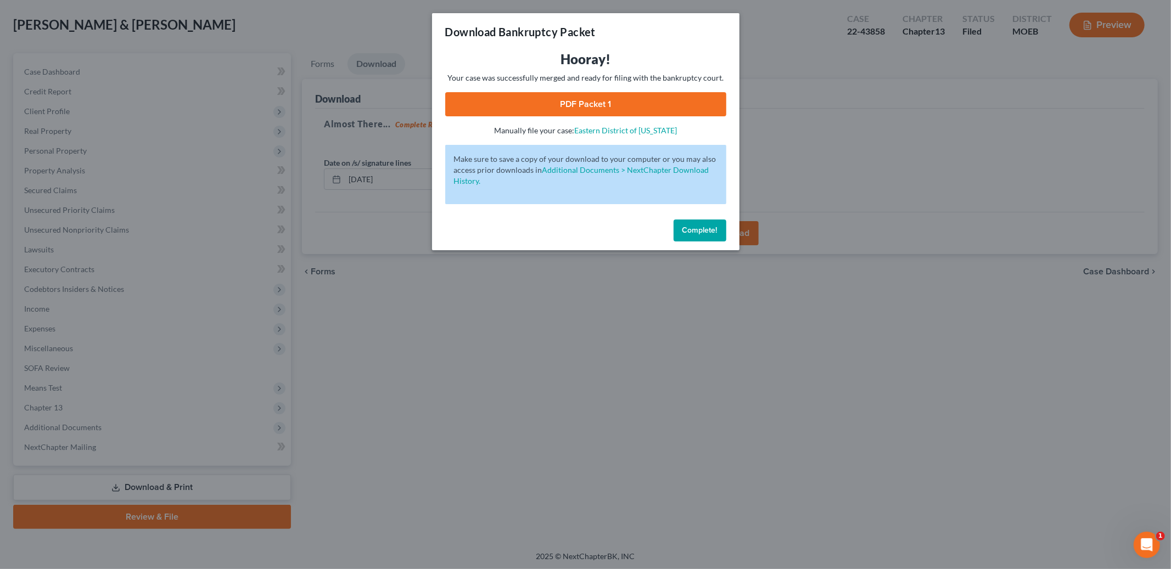
click at [641, 108] on link "PDF Packet 1" at bounding box center [585, 104] width 281 height 24
click at [696, 236] on button "Complete!" at bounding box center [700, 231] width 53 height 22
